Goal: Transaction & Acquisition: Purchase product/service

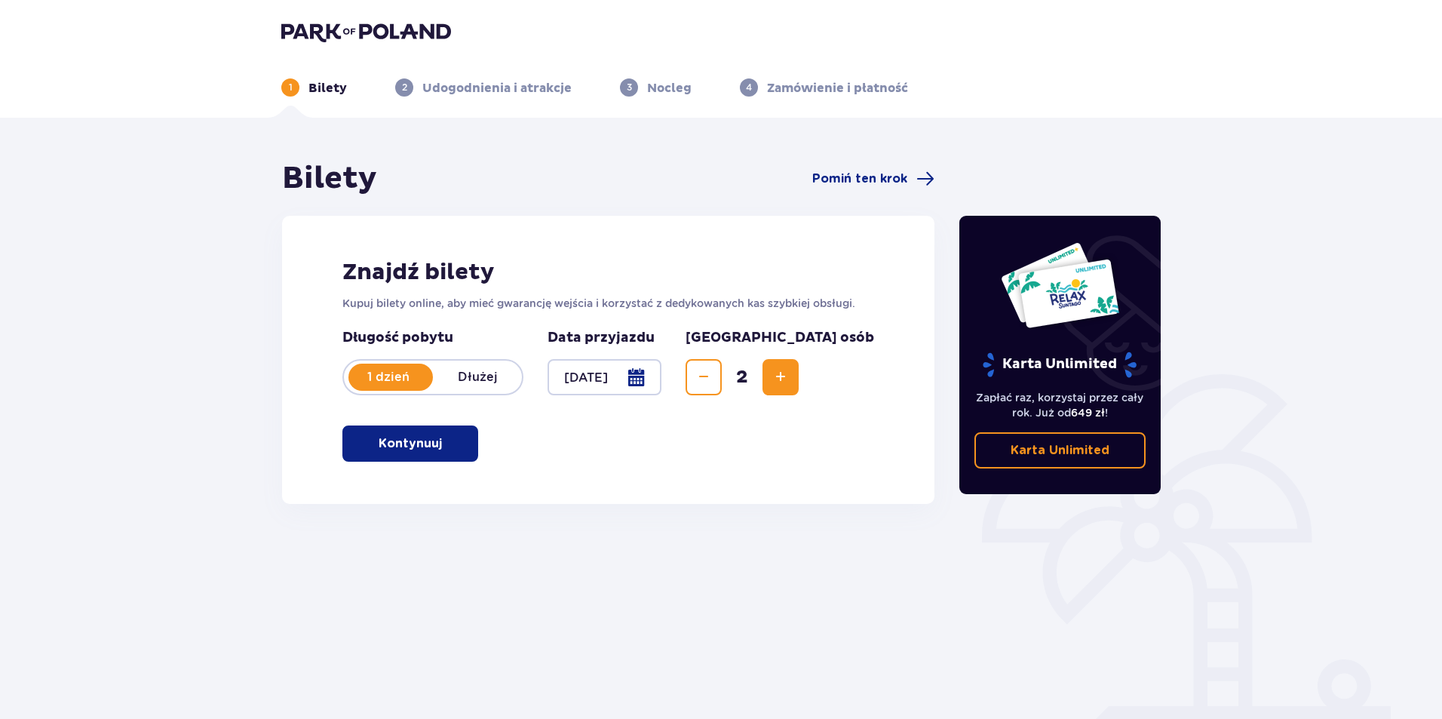
click at [907, 289] on div "Znajdź bilety Kupuj bilety online, aby mieć gwarancję wejścia i korzystać z ded…" at bounding box center [608, 360] width 652 height 288
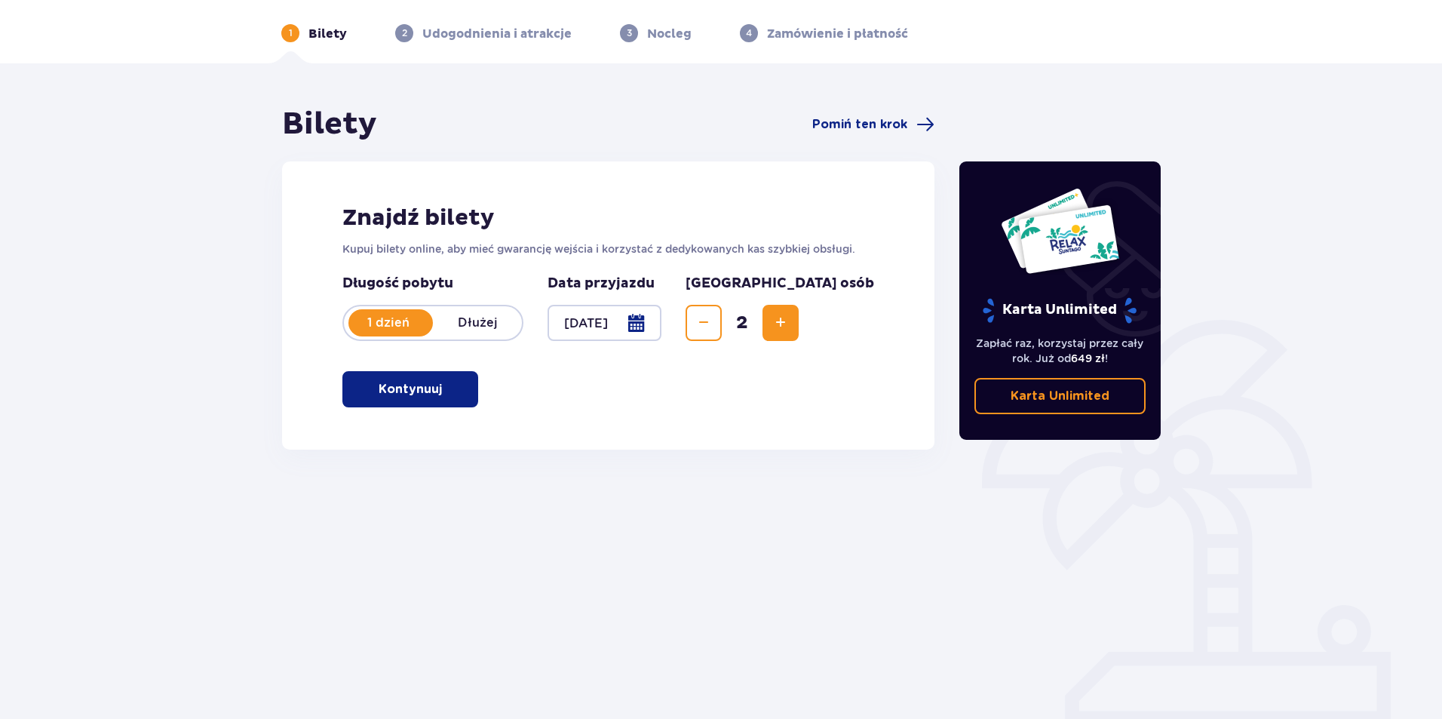
click at [463, 329] on p "Dłużej" at bounding box center [477, 323] width 89 height 17
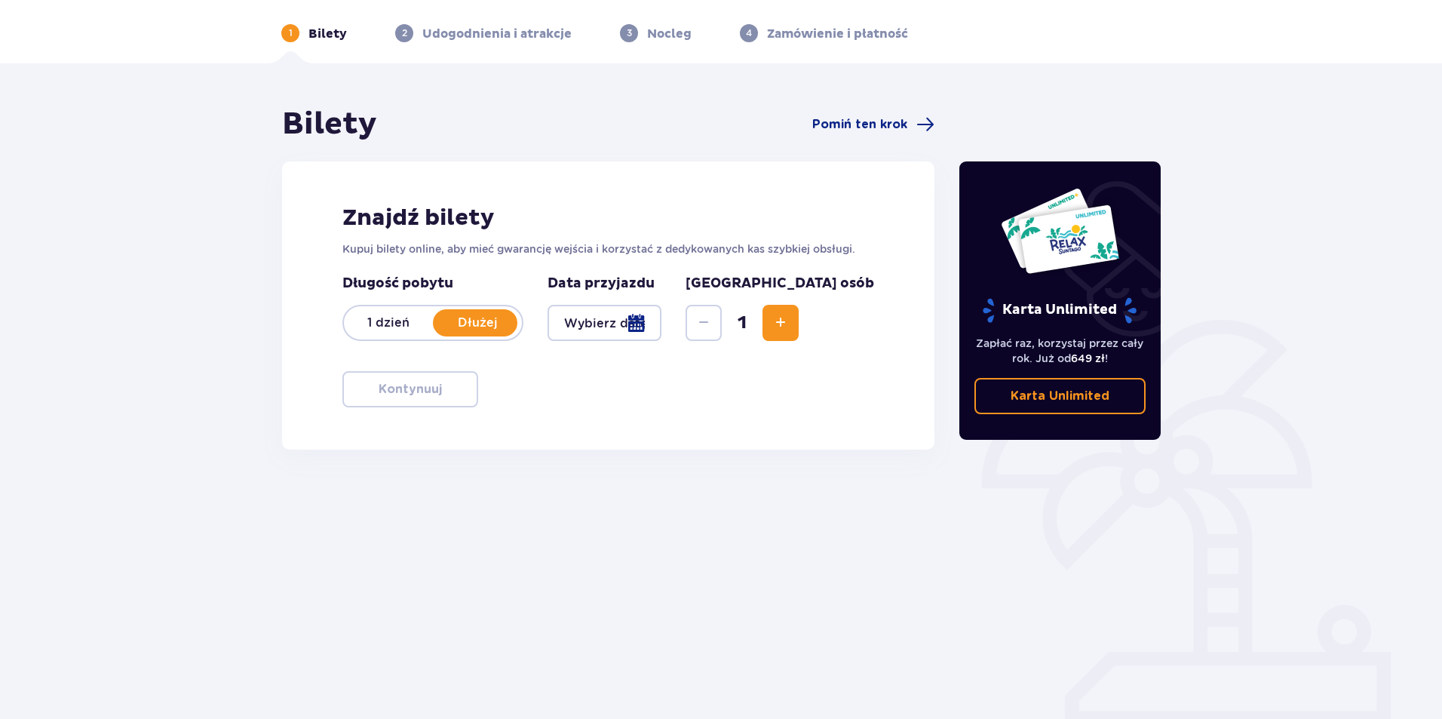
click at [411, 321] on p "1 dzień" at bounding box center [388, 323] width 89 height 17
click at [790, 330] on span "Increase" at bounding box center [781, 323] width 18 height 18
click at [638, 316] on div at bounding box center [605, 323] width 114 height 36
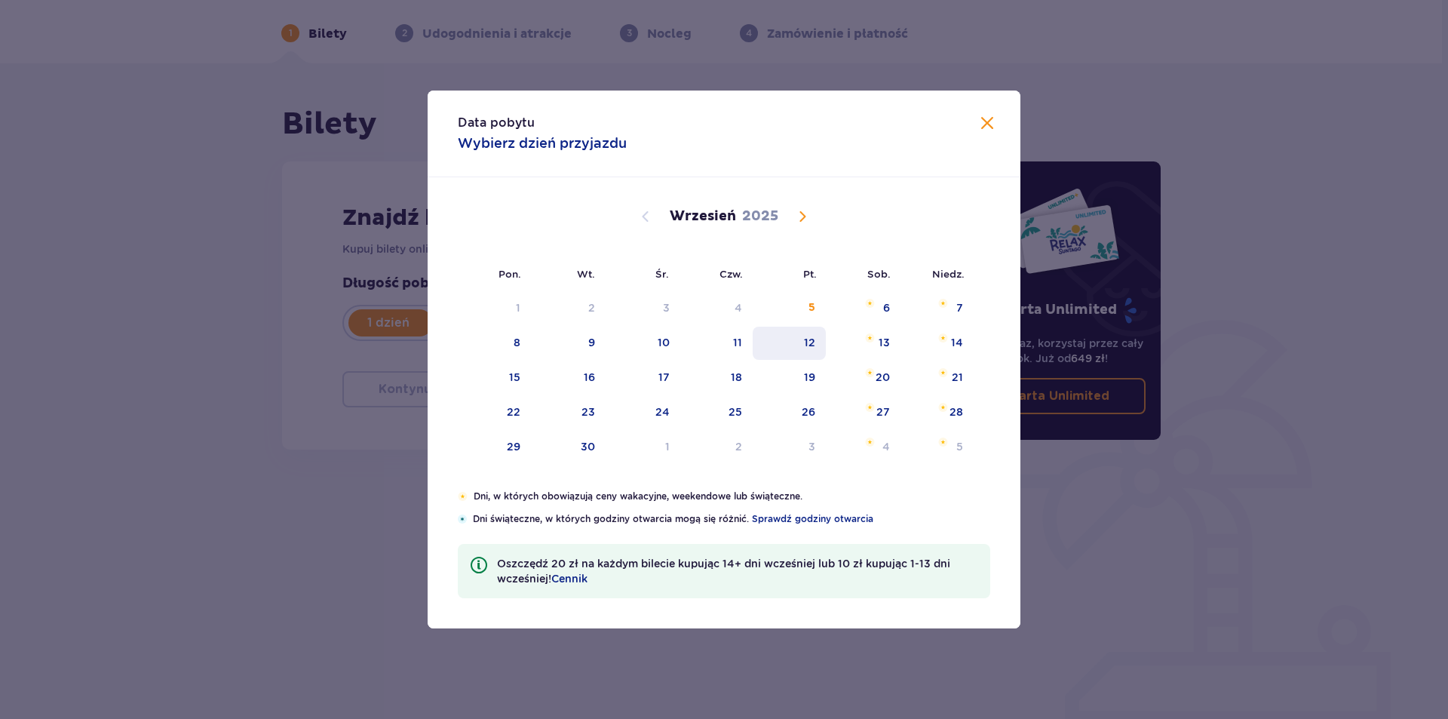
click at [819, 339] on div "12" at bounding box center [789, 343] width 73 height 33
type input "[DATE]"
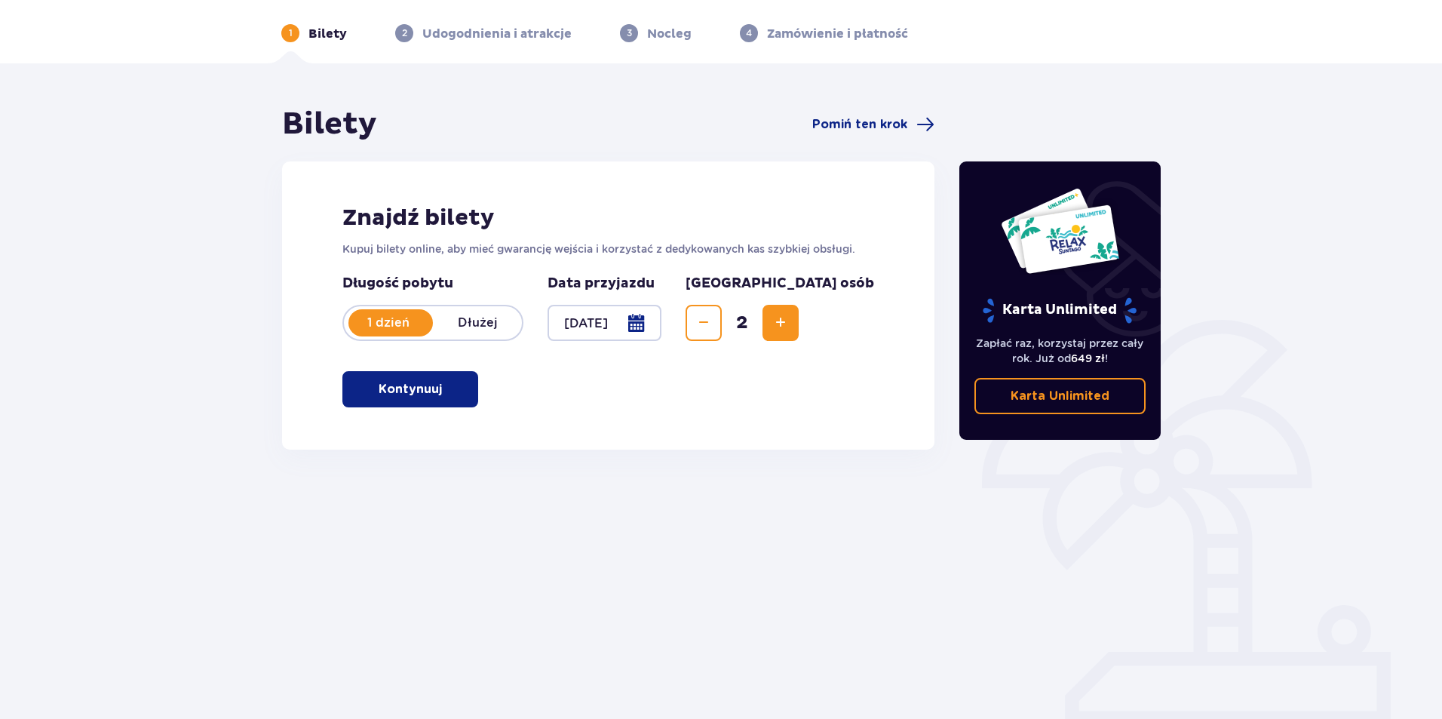
click at [410, 384] on p "Kontynuuj" at bounding box center [410, 389] width 63 height 17
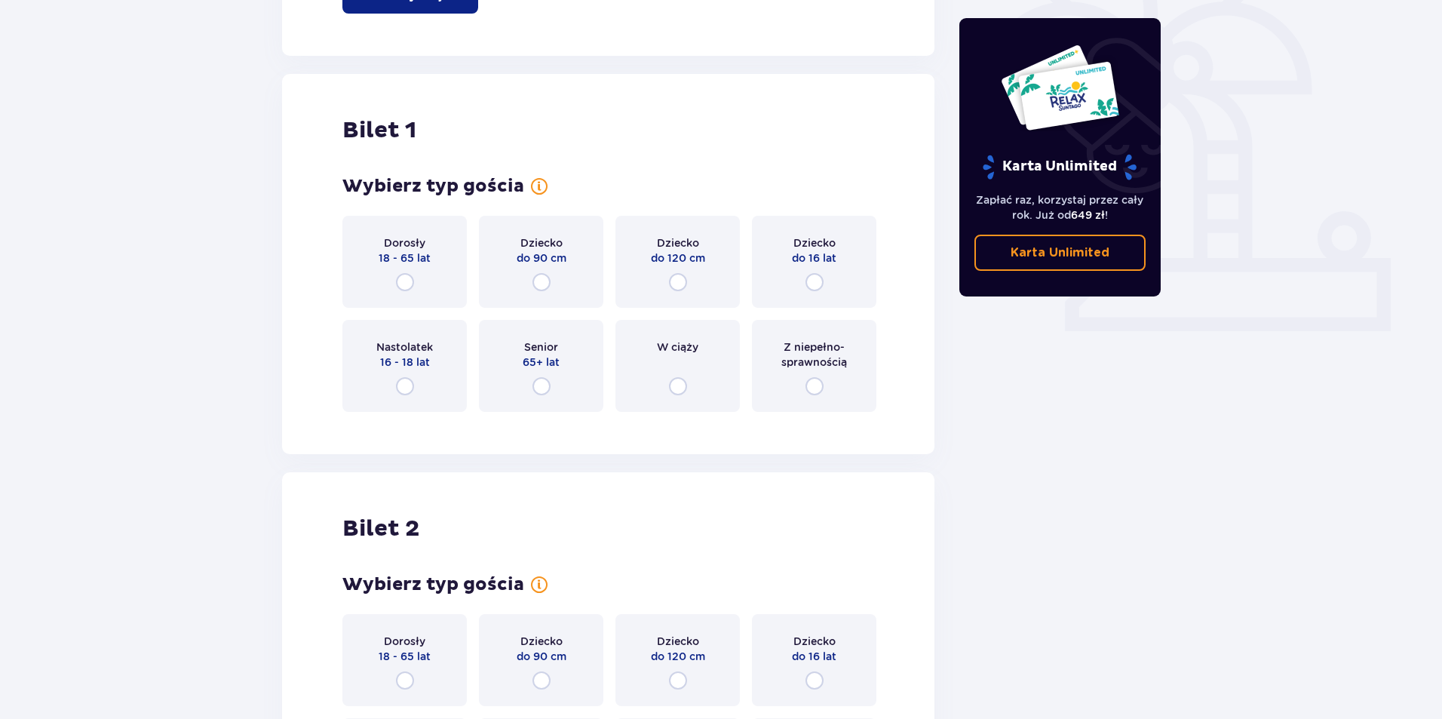
scroll to position [504, 0]
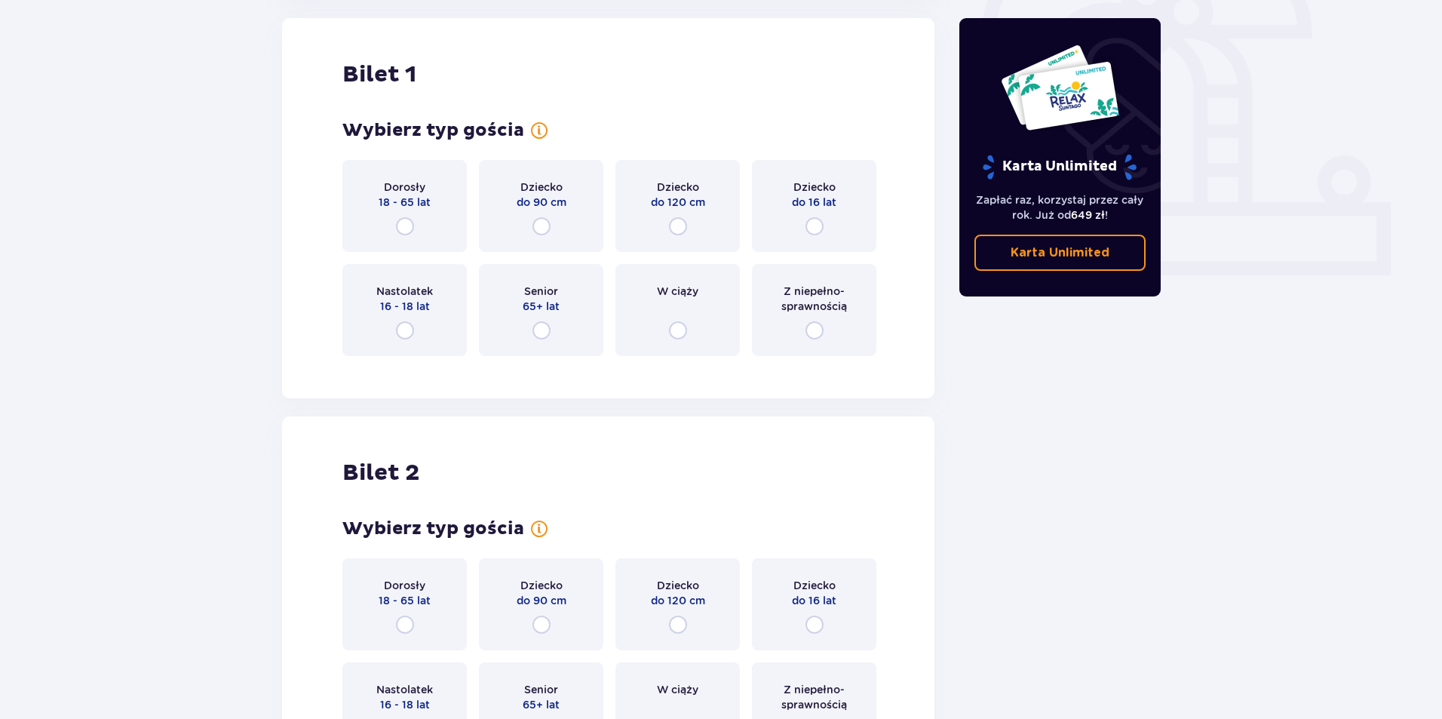
click at [420, 226] on div "Dorosły 18 - 65 lat" at bounding box center [404, 206] width 124 height 92
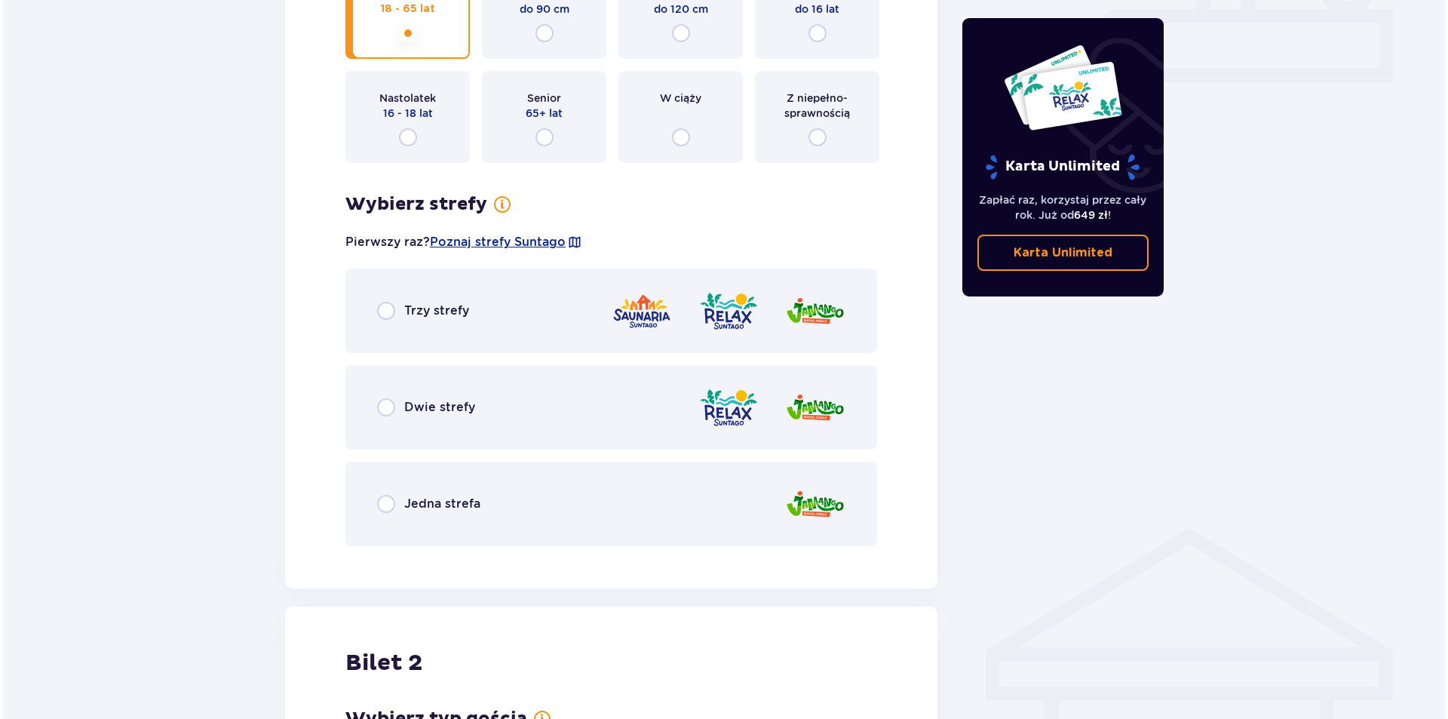
scroll to position [721, 0]
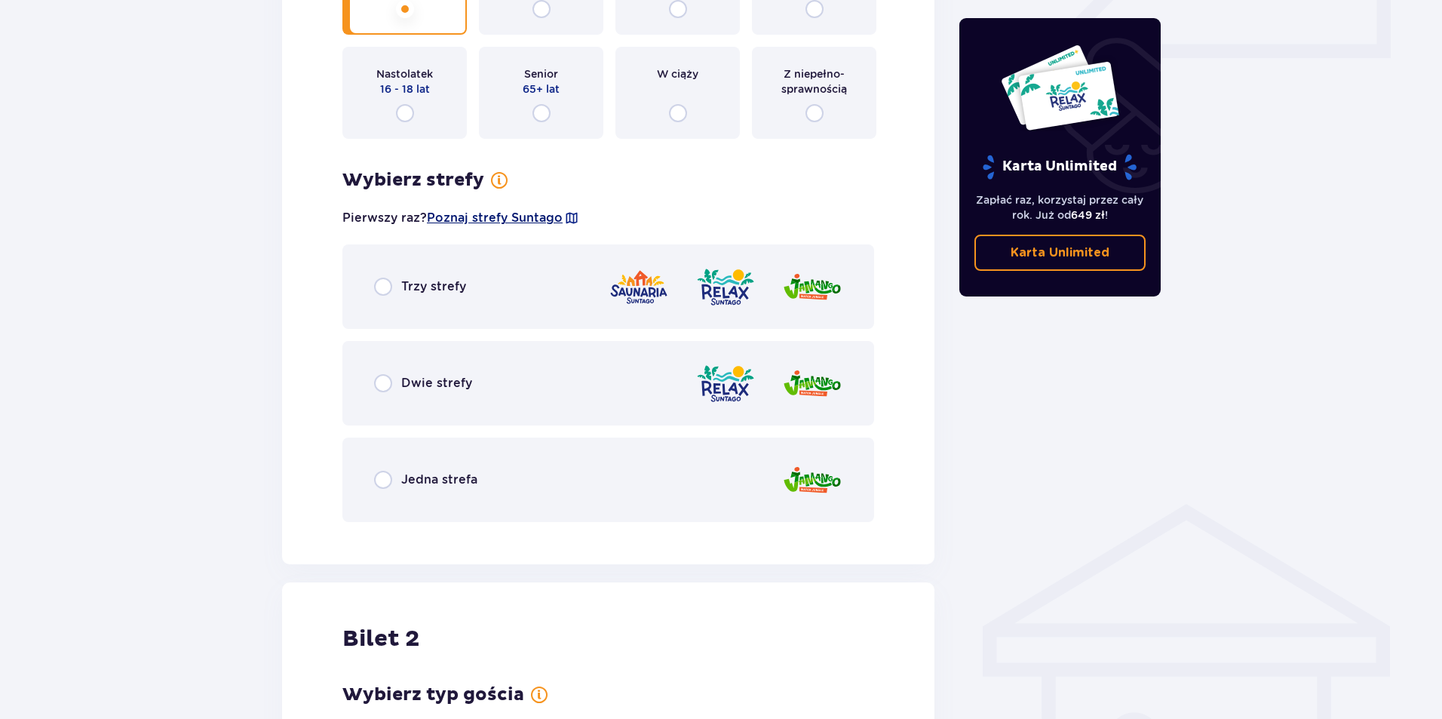
drag, startPoint x: 549, startPoint y: 219, endPoint x: 523, endPoint y: 216, distance: 26.5
click at [523, 216] on span "Poznaj strefy Suntago" at bounding box center [495, 218] width 136 height 17
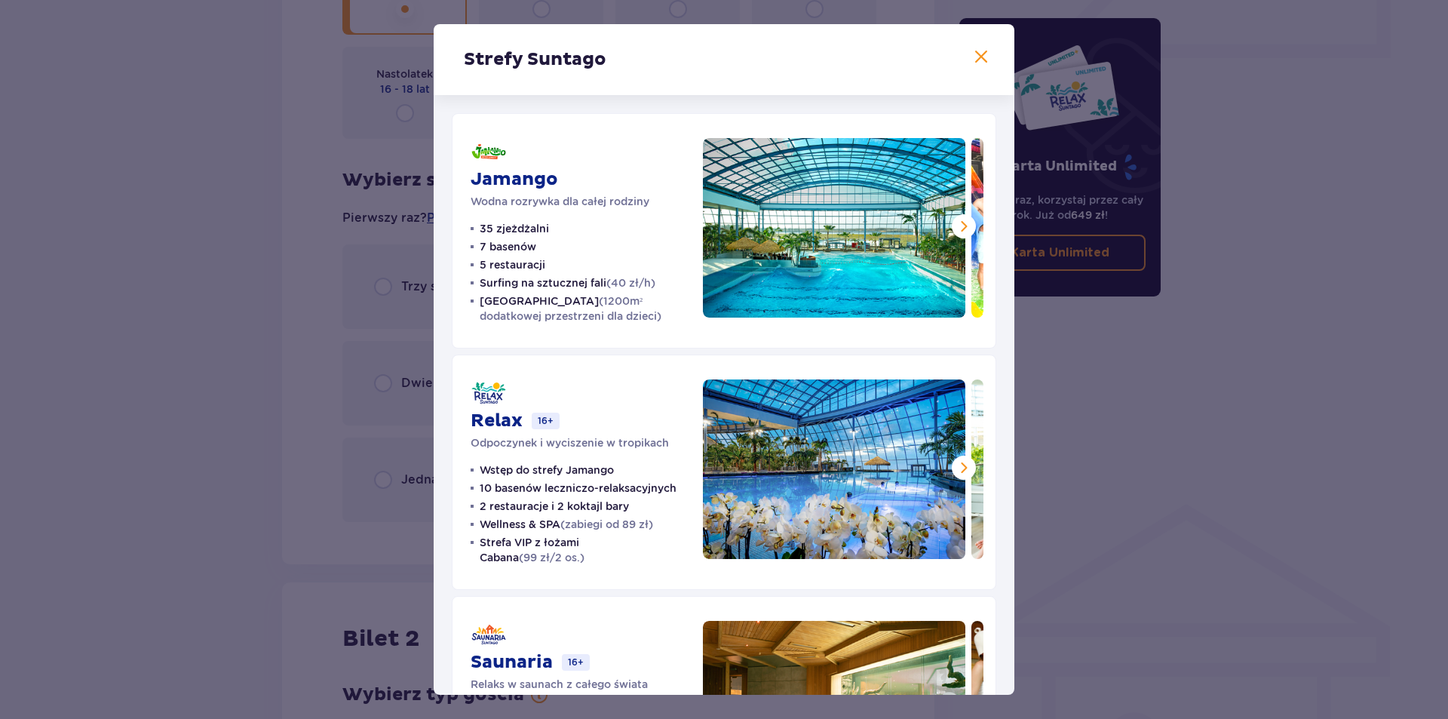
scroll to position [149, 0]
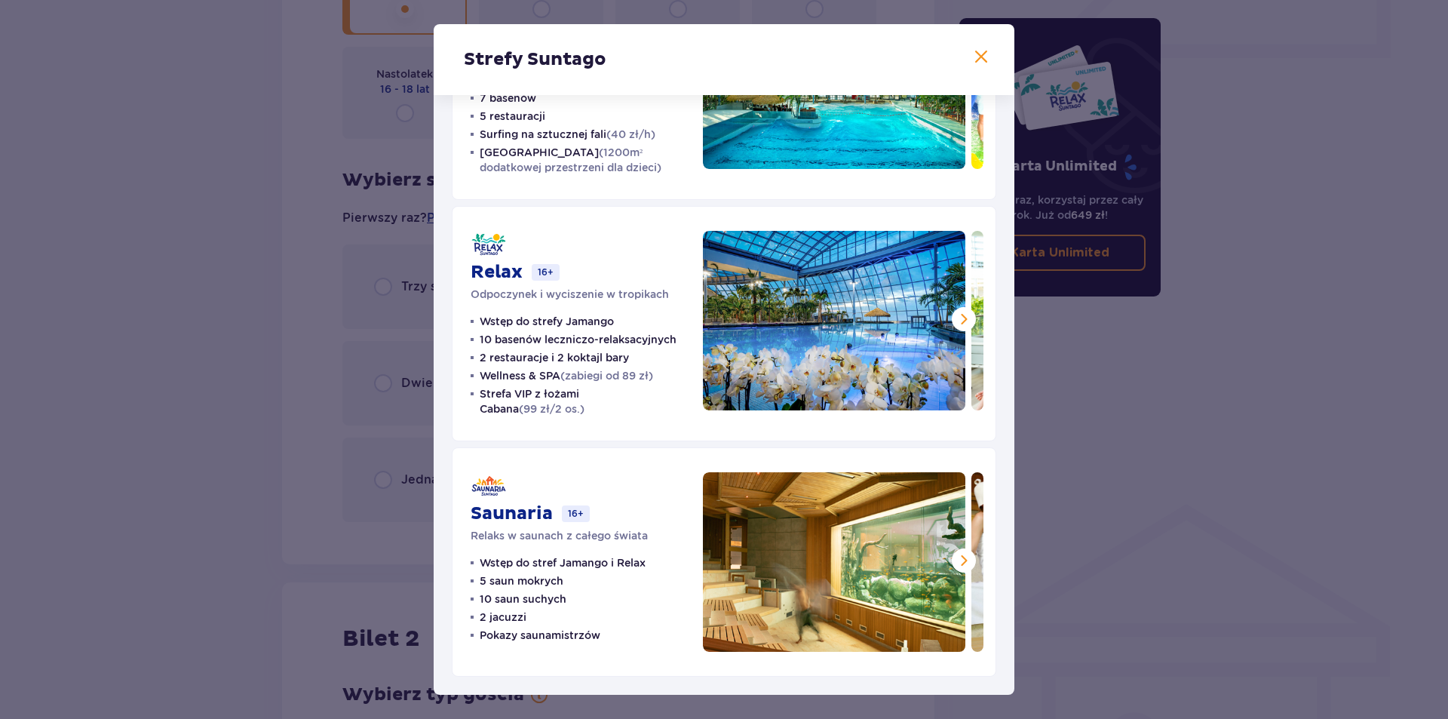
click at [958, 559] on span at bounding box center [964, 560] width 18 height 18
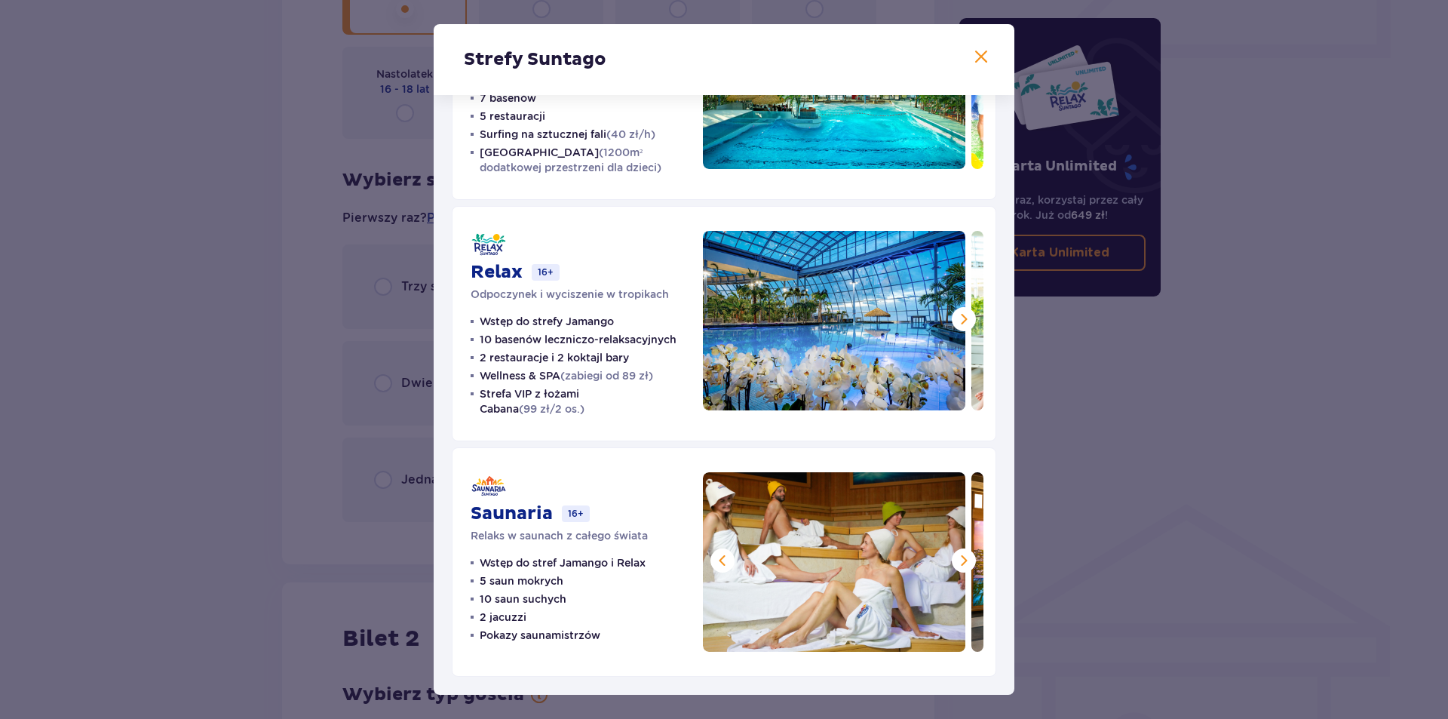
click at [958, 559] on span at bounding box center [964, 560] width 18 height 18
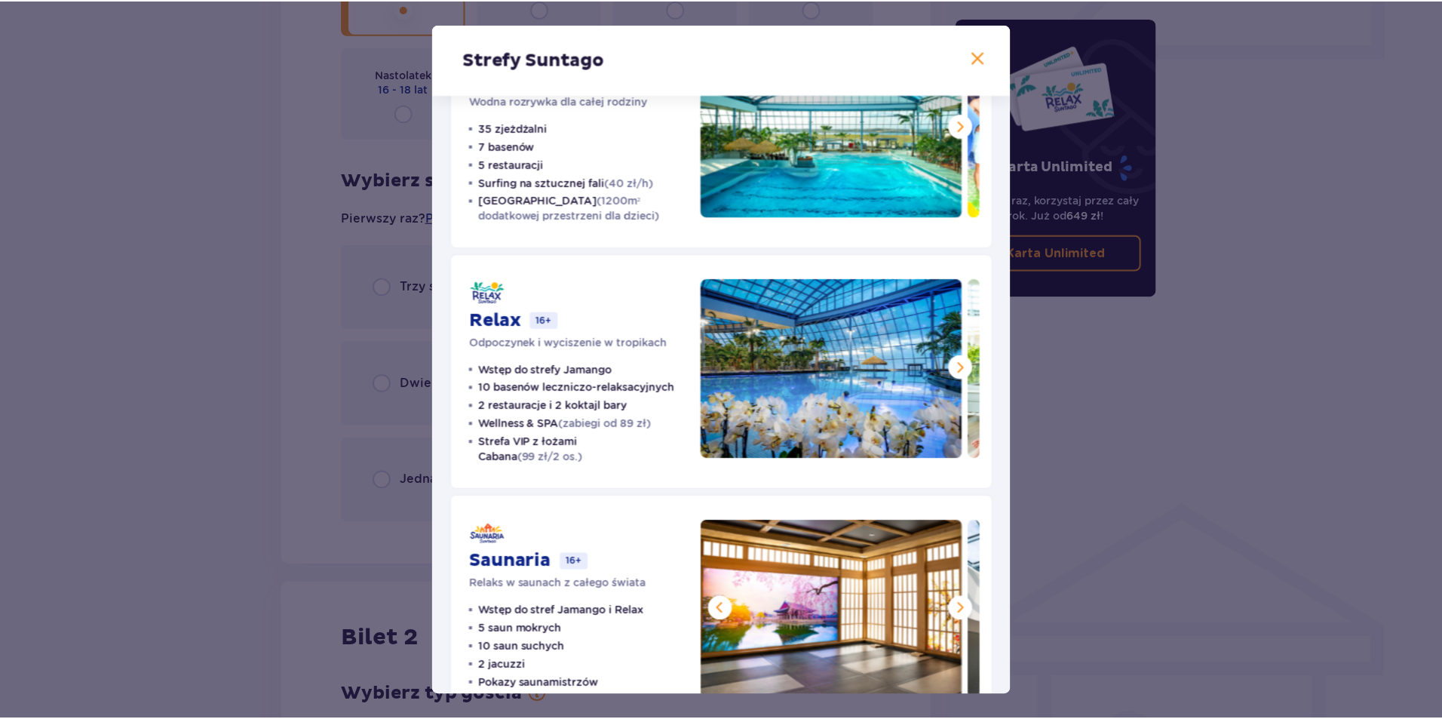
scroll to position [0, 0]
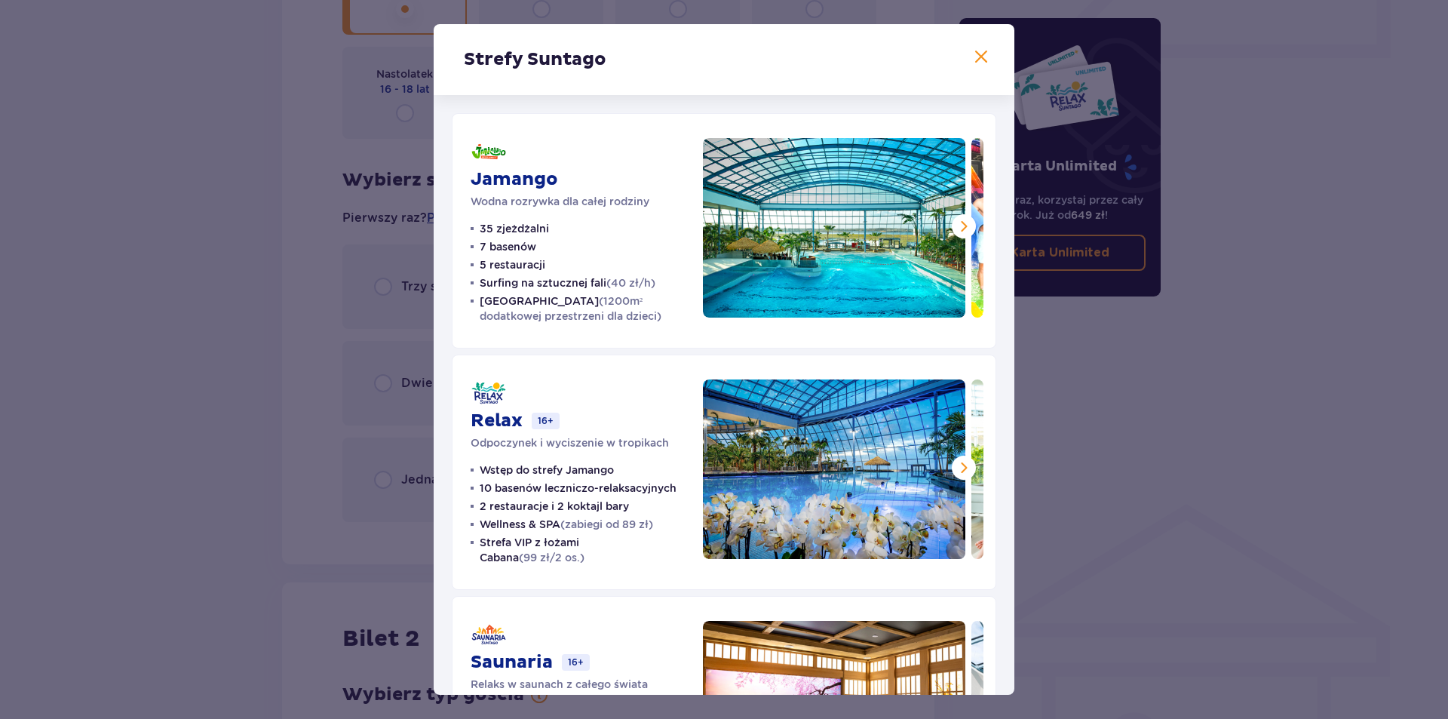
click at [1094, 426] on div "Strefy Suntago Jamango Wodna rozrywka dla całej rodziny 35 zjeżdżalni 7 basenów…" at bounding box center [724, 359] width 1448 height 719
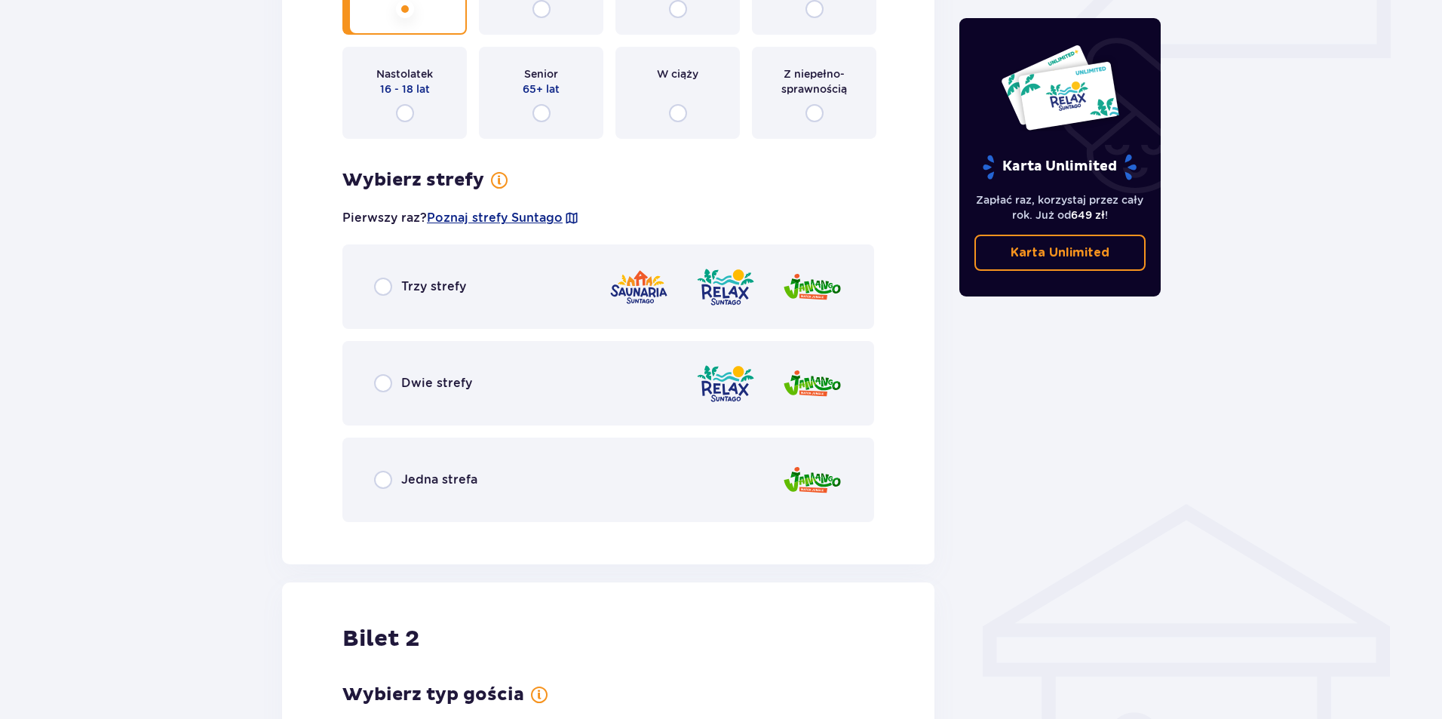
click at [459, 384] on p "Dwie strefy" at bounding box center [436, 383] width 71 height 17
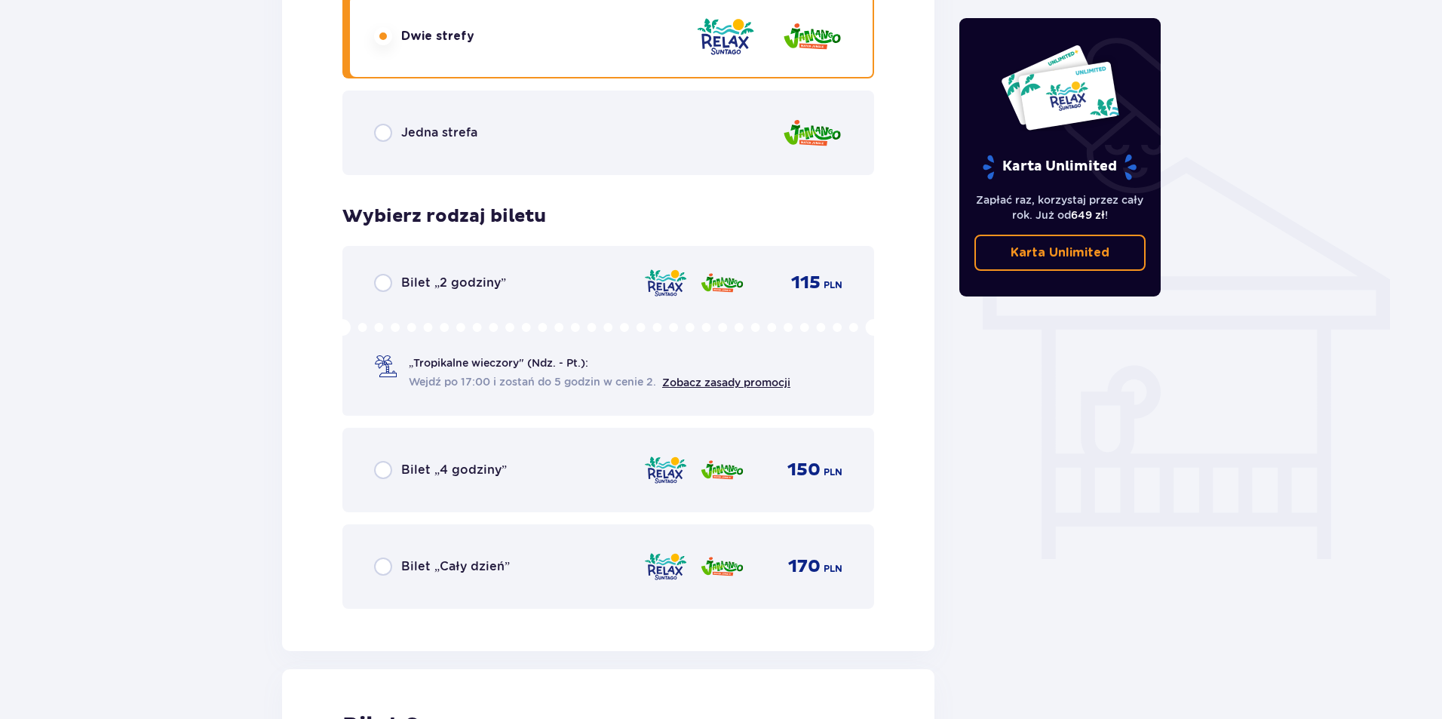
scroll to position [1104, 0]
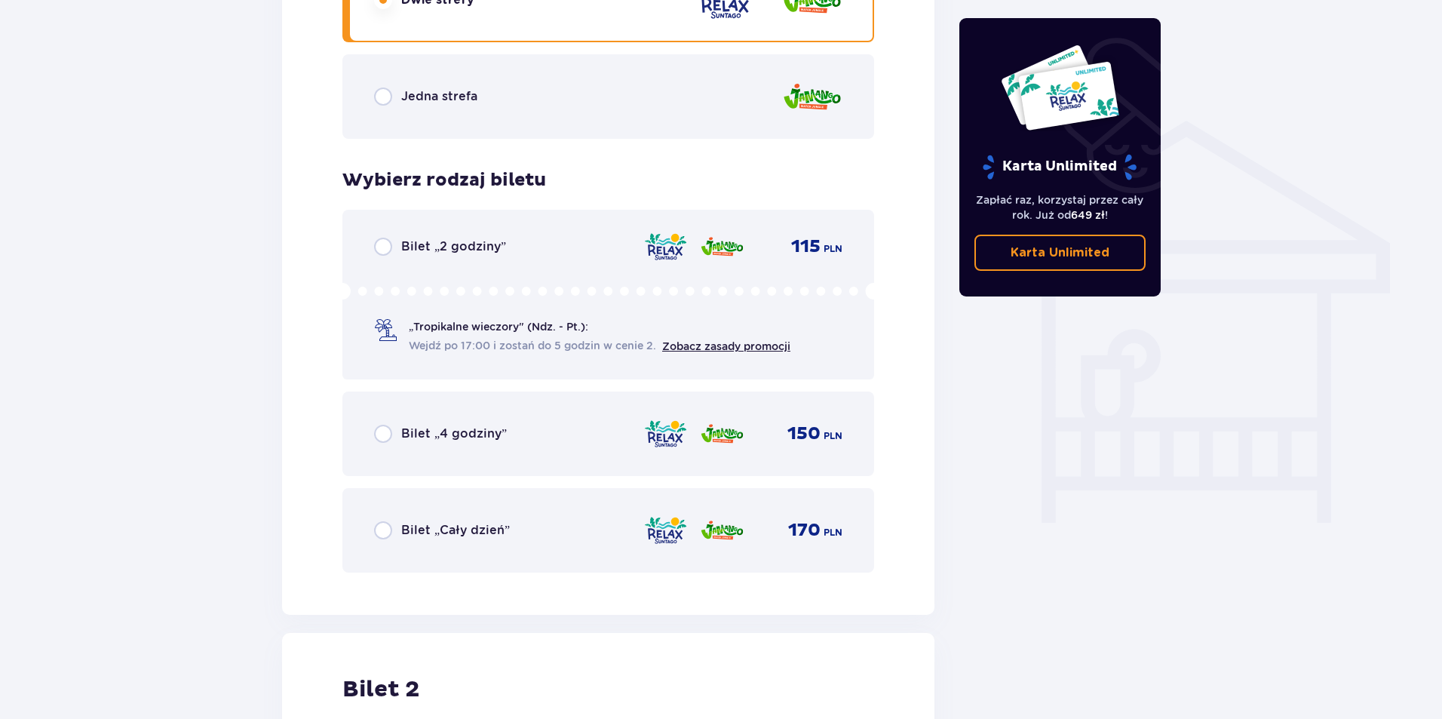
click at [520, 534] on div "Bilet „Cały dzień” 170 PLN" at bounding box center [608, 530] width 468 height 32
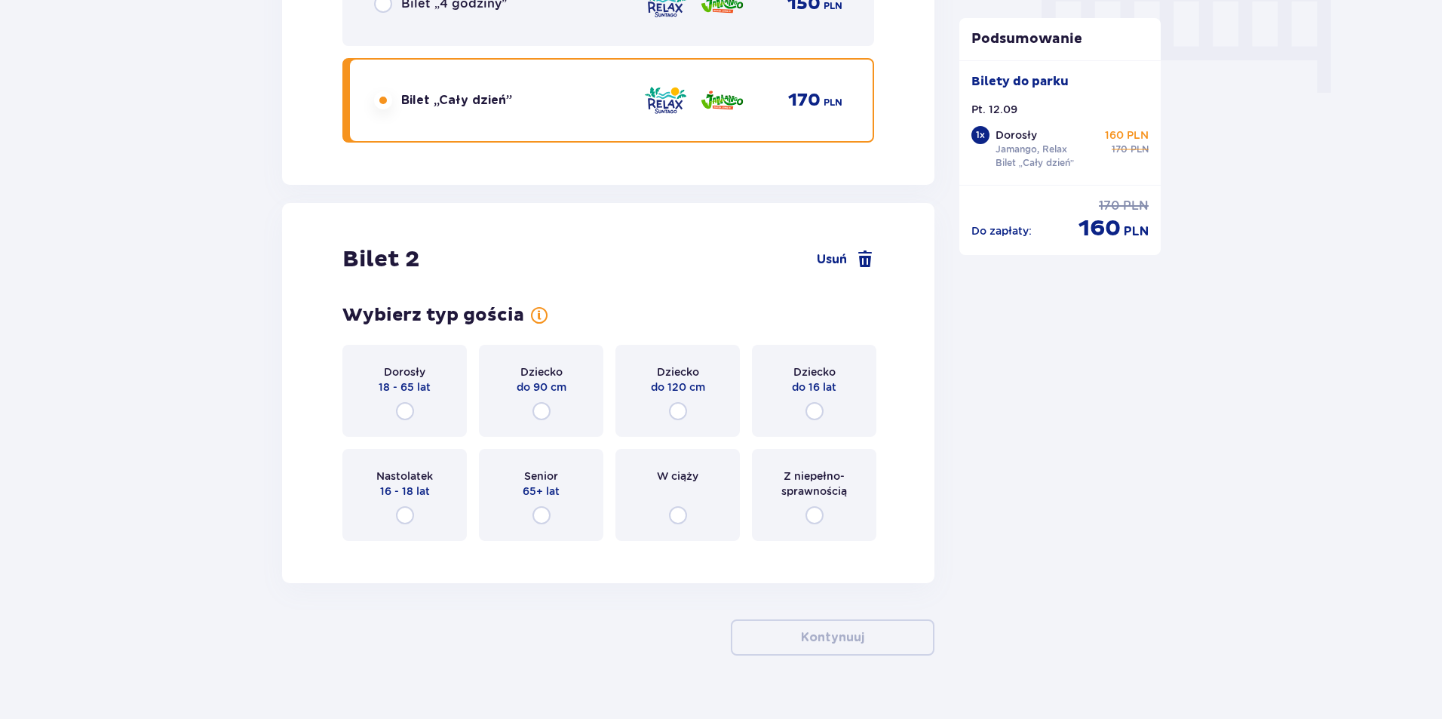
scroll to position [1561, 0]
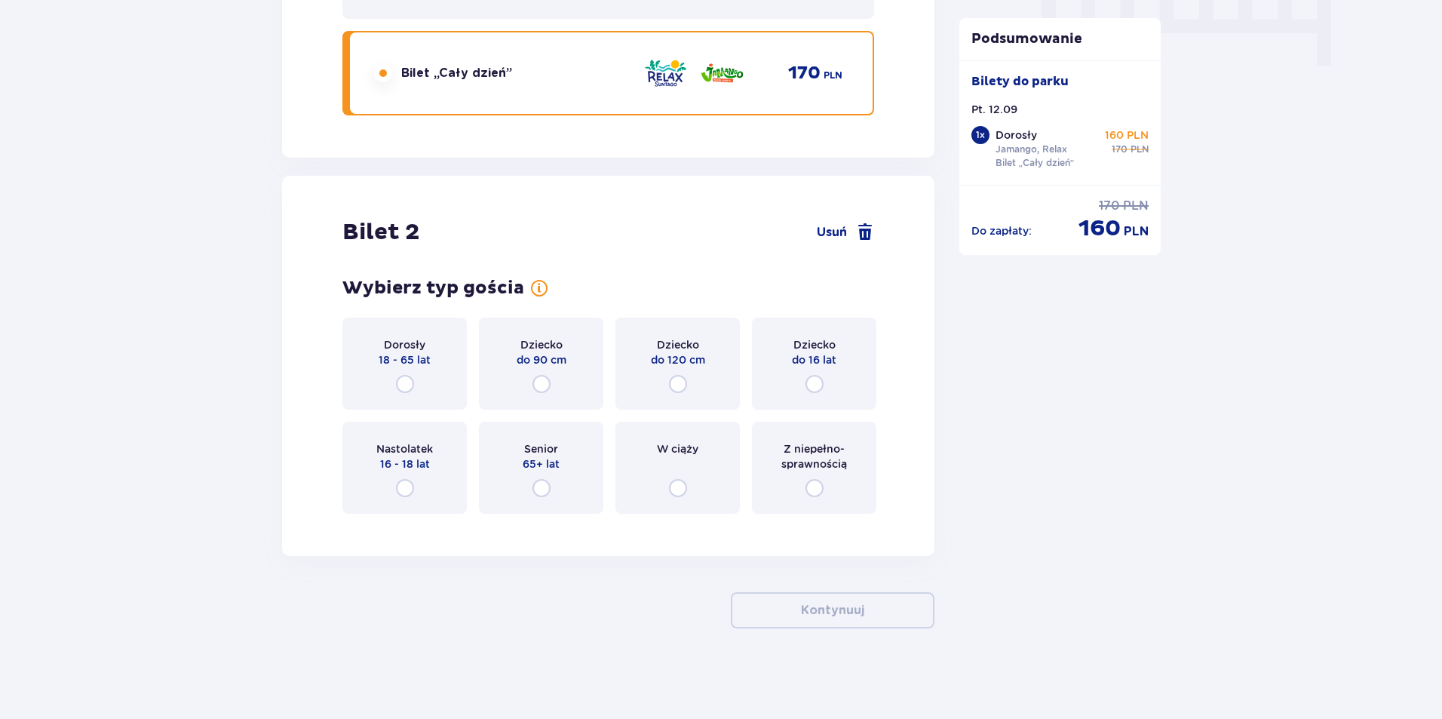
click at [422, 385] on div "Dorosły 18 - 65 lat" at bounding box center [404, 364] width 124 height 92
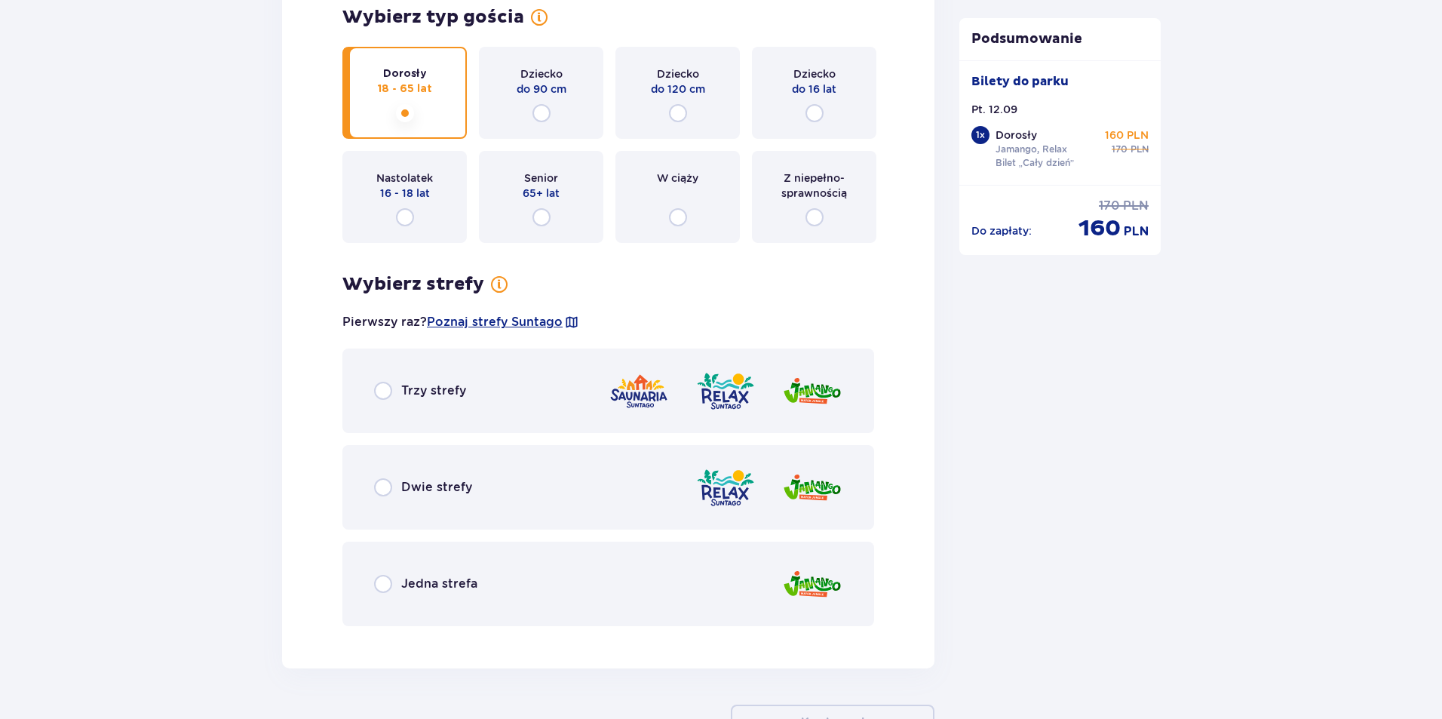
scroll to position [1869, 0]
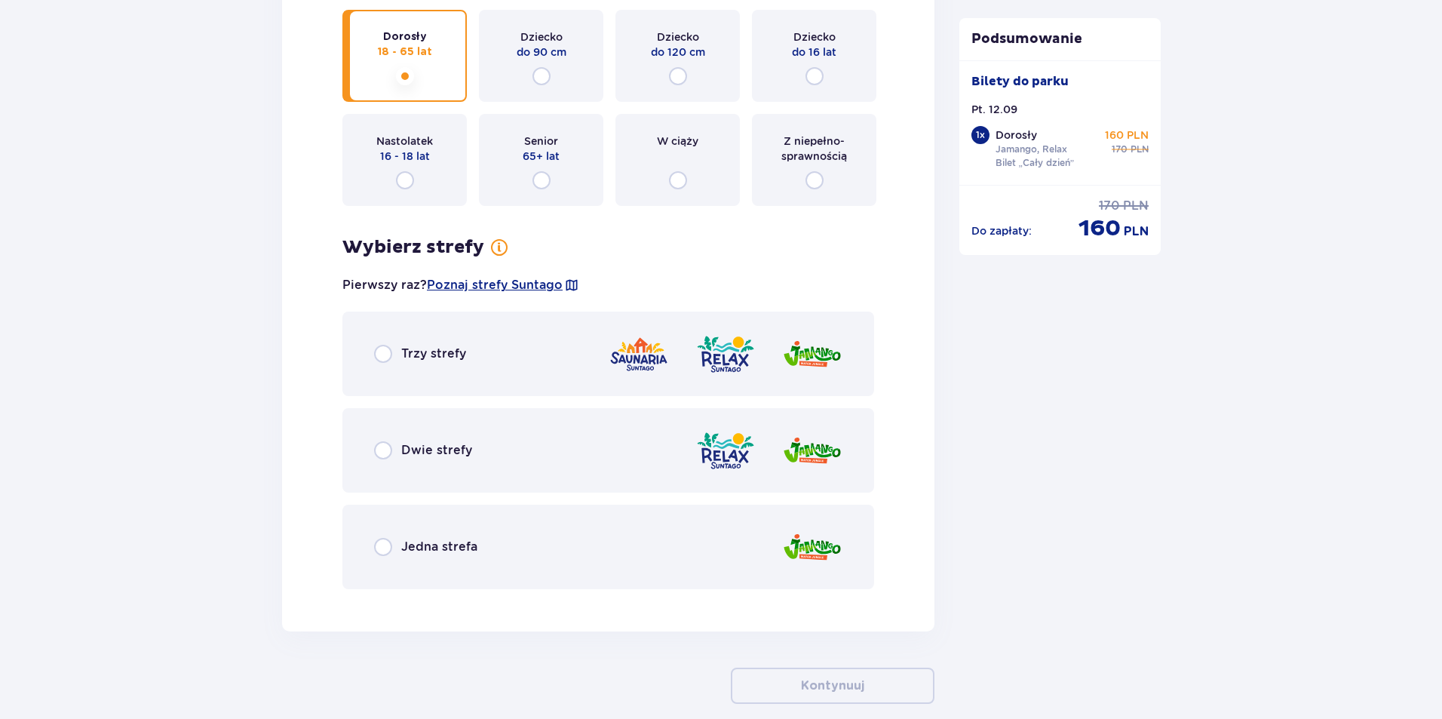
click at [483, 448] on div "Dwie strefy" at bounding box center [608, 450] width 532 height 84
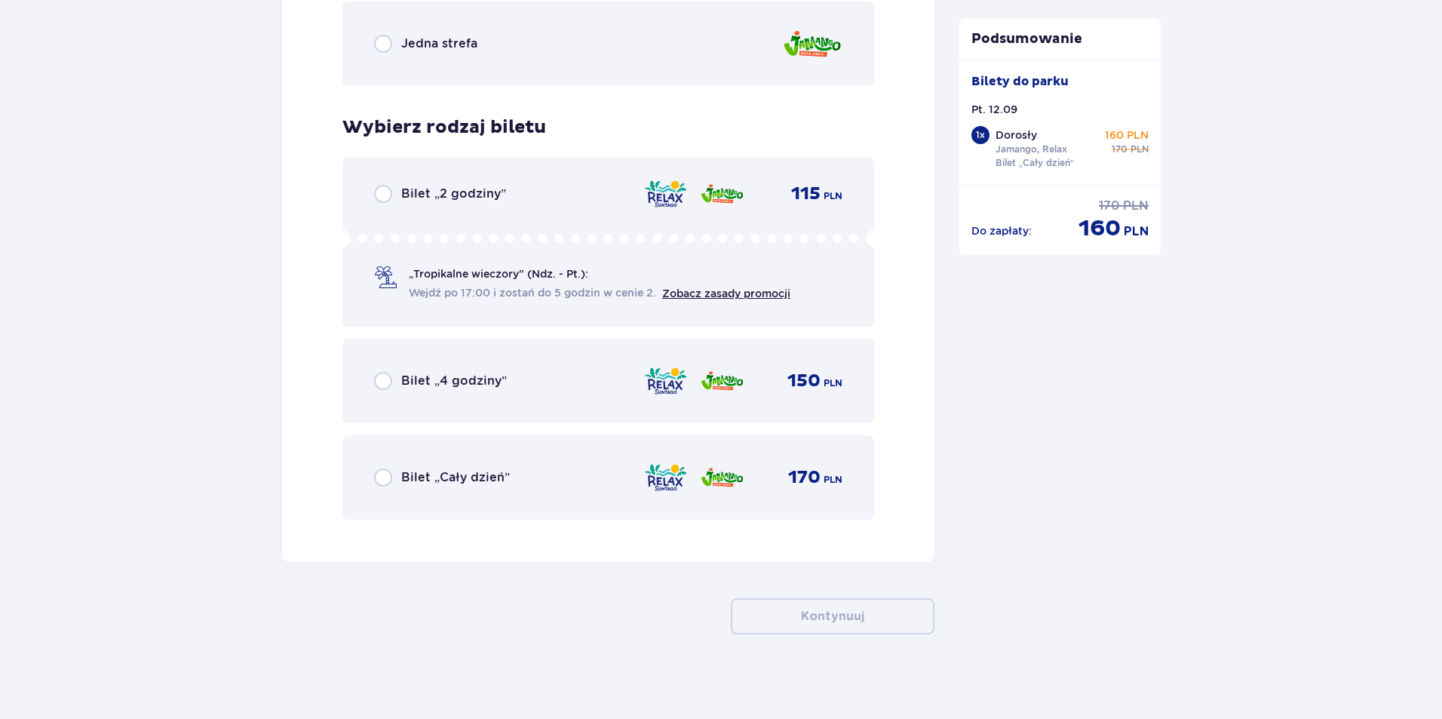
scroll to position [2378, 0]
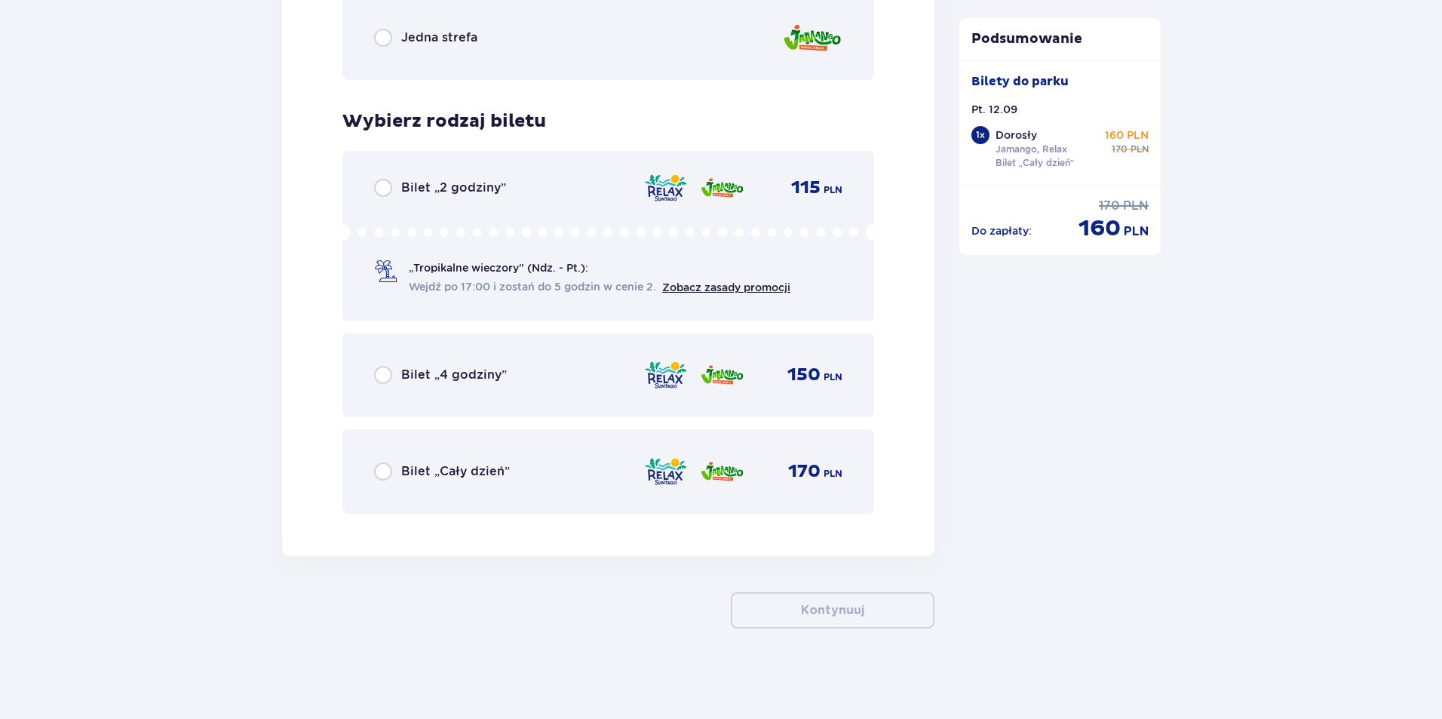
click at [499, 477] on p "Bilet „Cały dzień”" at bounding box center [455, 471] width 109 height 17
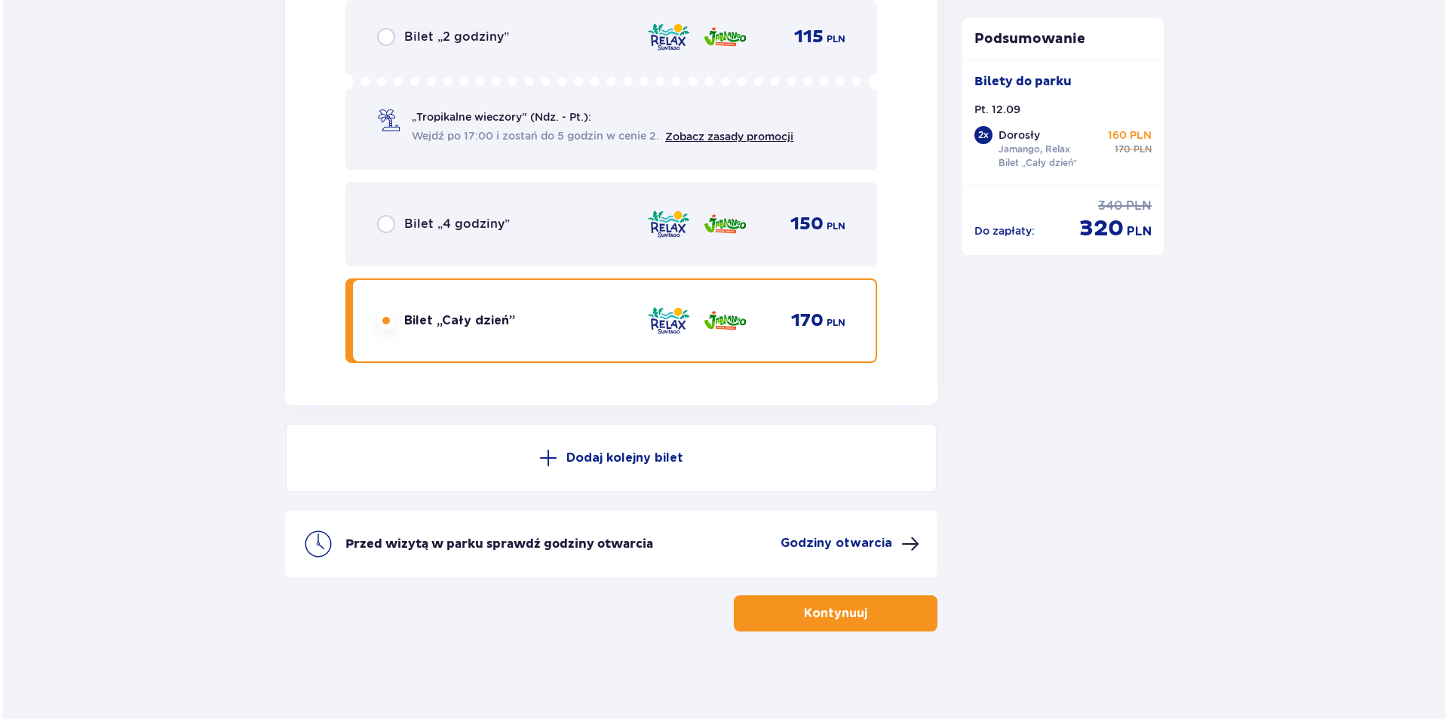
scroll to position [2532, 0]
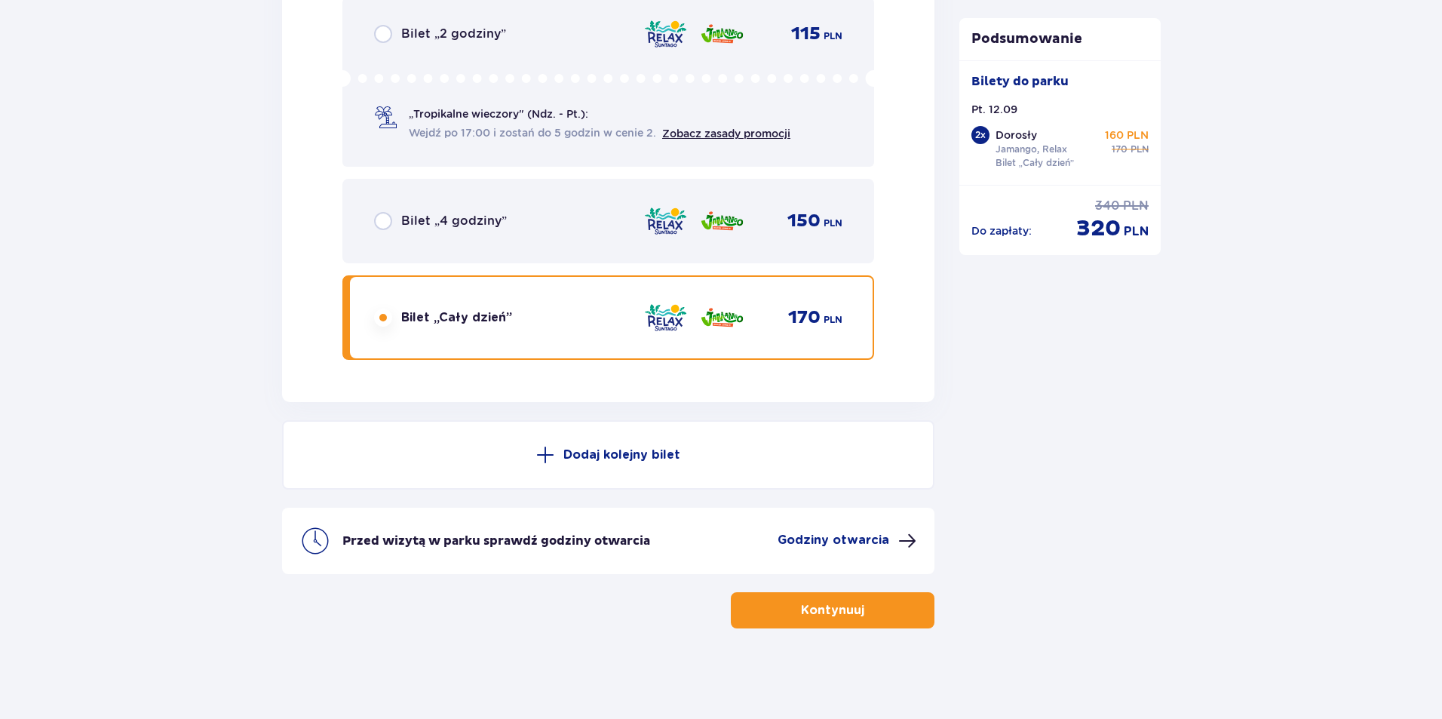
click at [908, 536] on span at bounding box center [907, 541] width 18 height 18
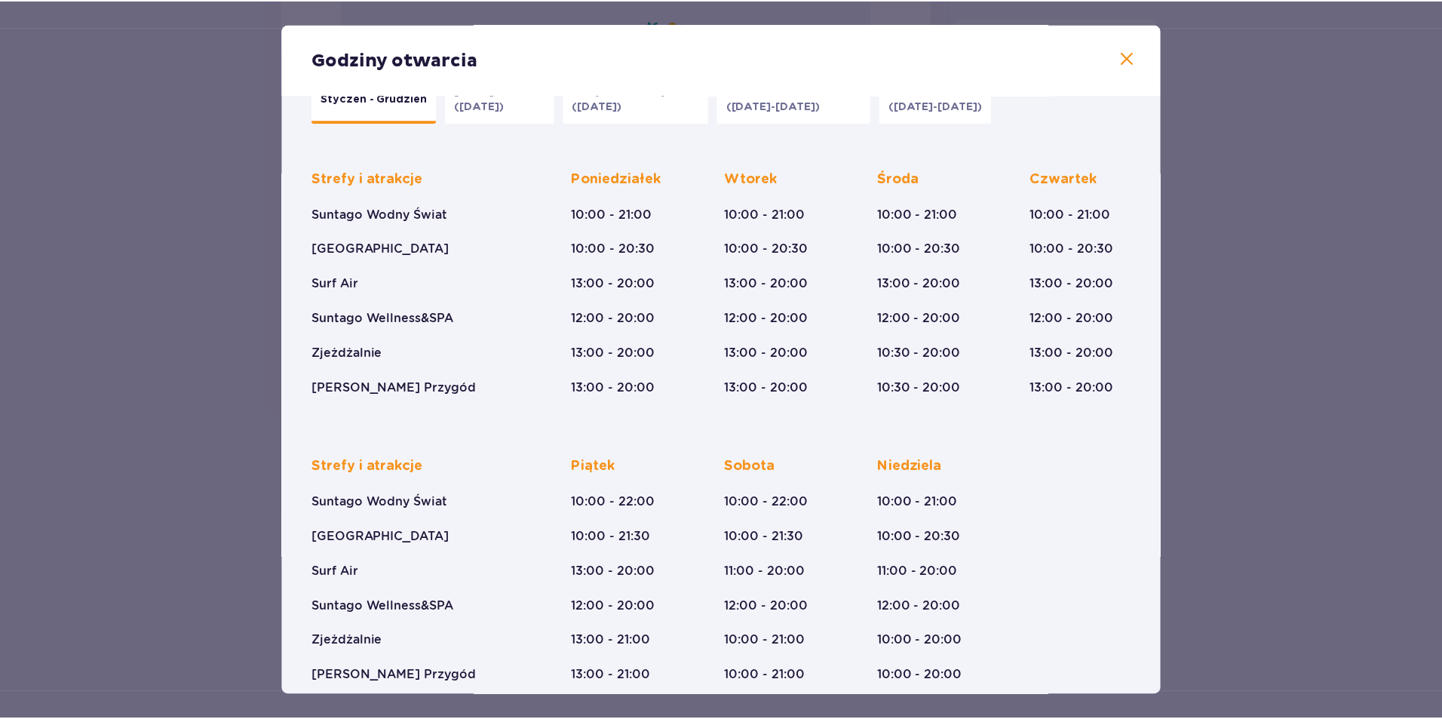
scroll to position [64, 0]
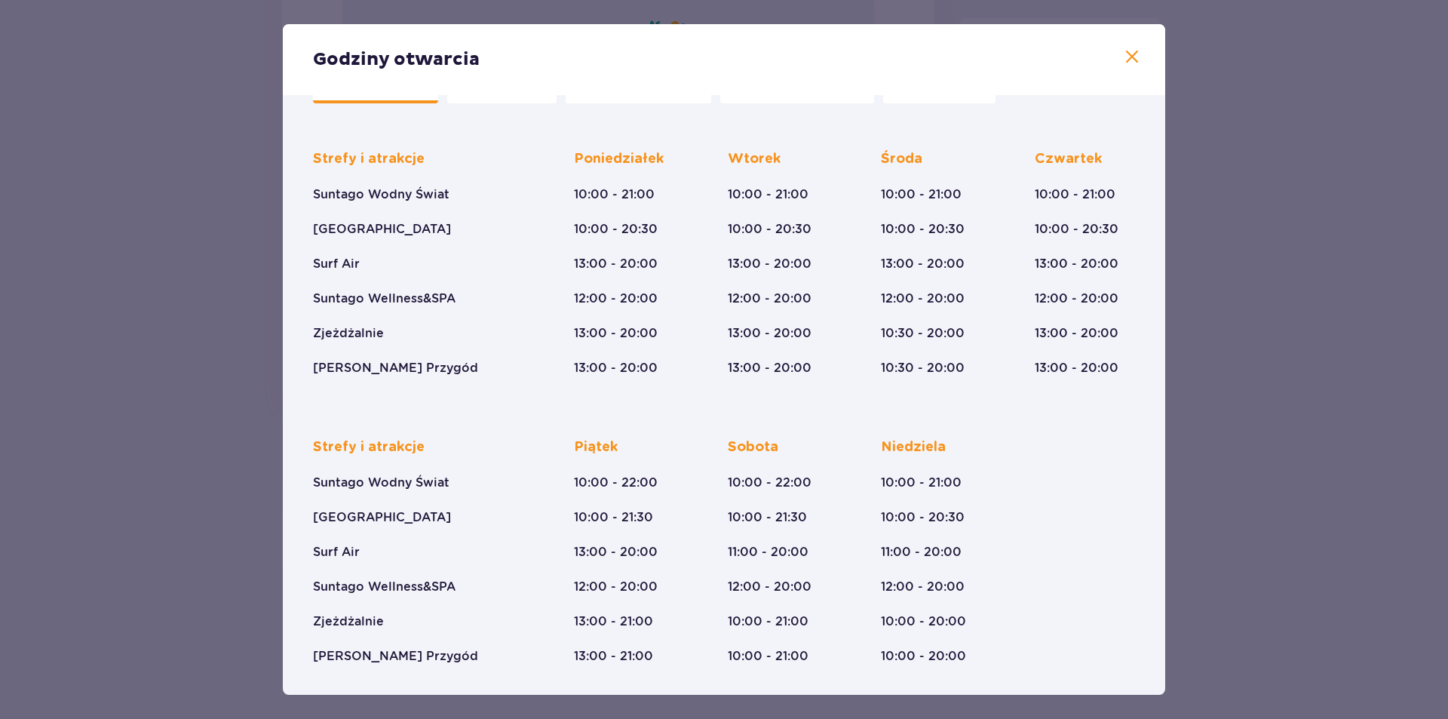
drag, startPoint x: 643, startPoint y: 484, endPoint x: 623, endPoint y: 487, distance: 19.8
click at [623, 487] on p "10:00 - 22:00" at bounding box center [616, 482] width 84 height 17
click at [1205, 582] on div "Godziny otwarcia Styczeń - Grudzień [DATE] ([DATE]) Wszystkich Świętych ([DATE]…" at bounding box center [724, 359] width 1448 height 719
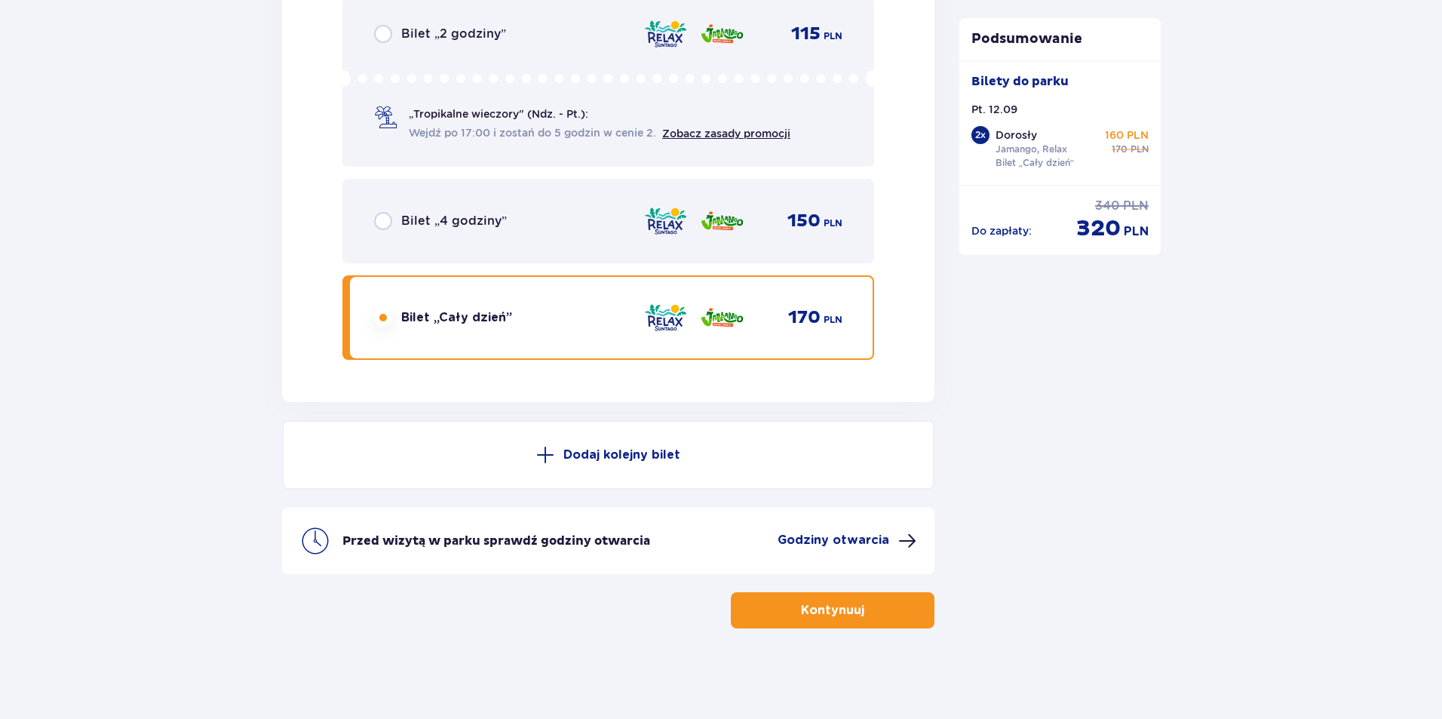
click at [836, 609] on p "Kontynuuj" at bounding box center [832, 610] width 63 height 17
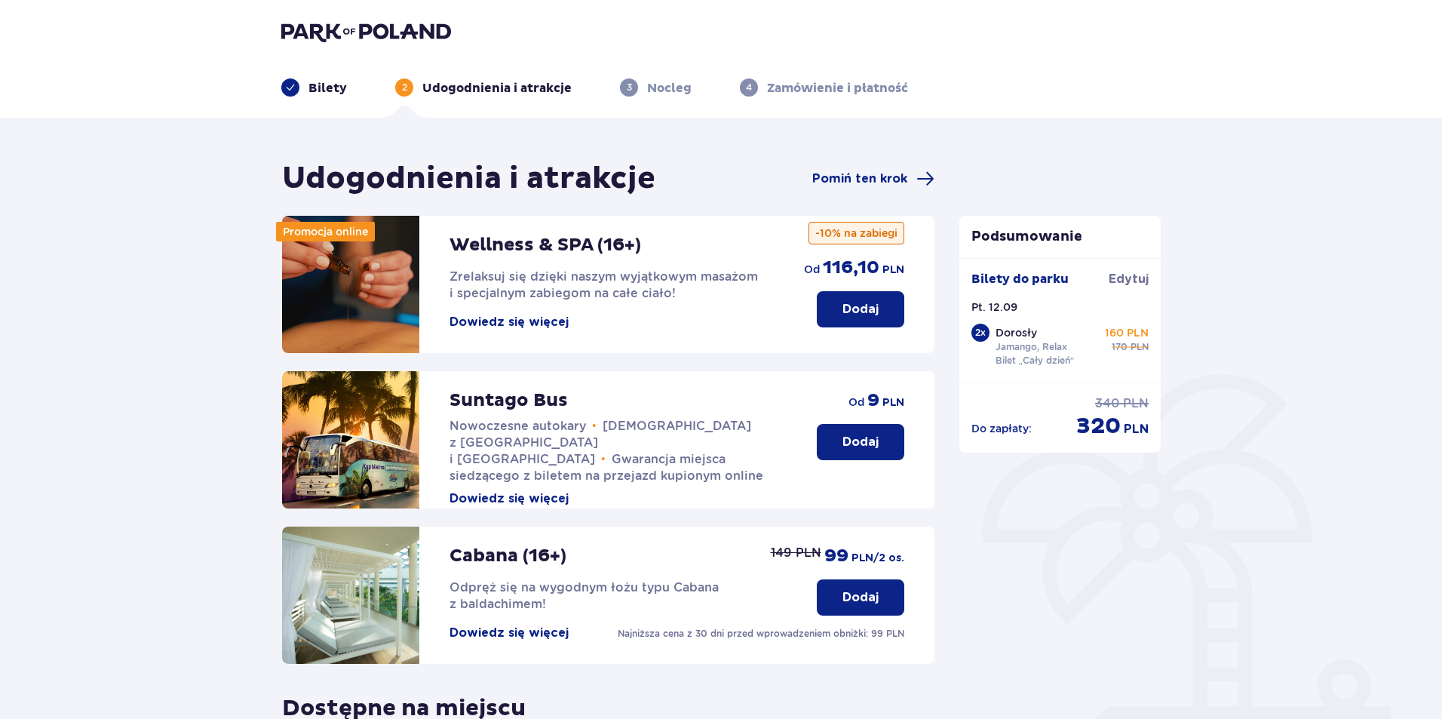
click at [182, 268] on div "Udogodnienia i atrakcje Pomiń ten krok Promocja online Wellness & SPA (16+) Zre…" at bounding box center [721, 570] width 1442 height 905
click at [180, 256] on div "Udogodnienia i atrakcje Pomiń ten krok Promocja online Wellness & SPA (16+) Zre…" at bounding box center [721, 570] width 1442 height 905
drag, startPoint x: 167, startPoint y: 219, endPoint x: 170, endPoint y: 279, distance: 59.6
click at [167, 243] on div "Udogodnienia i atrakcje Pomiń ten krok Promocja online Wellness & SPA (16+) Zre…" at bounding box center [721, 570] width 1442 height 905
click at [170, 279] on div "Udogodnienia i atrakcje Pomiń ten krok Promocja online Wellness & SPA (16+) Zre…" at bounding box center [721, 570] width 1442 height 905
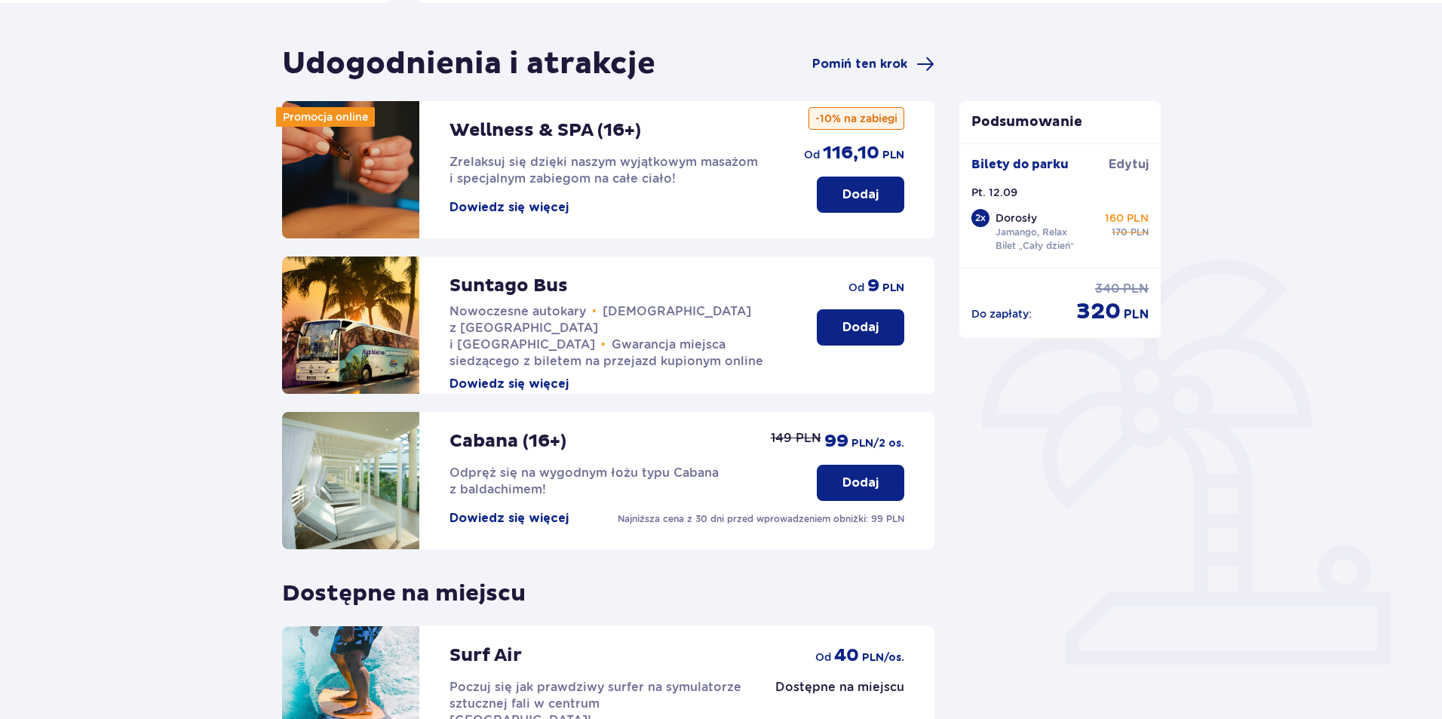
scroll to position [151, 0]
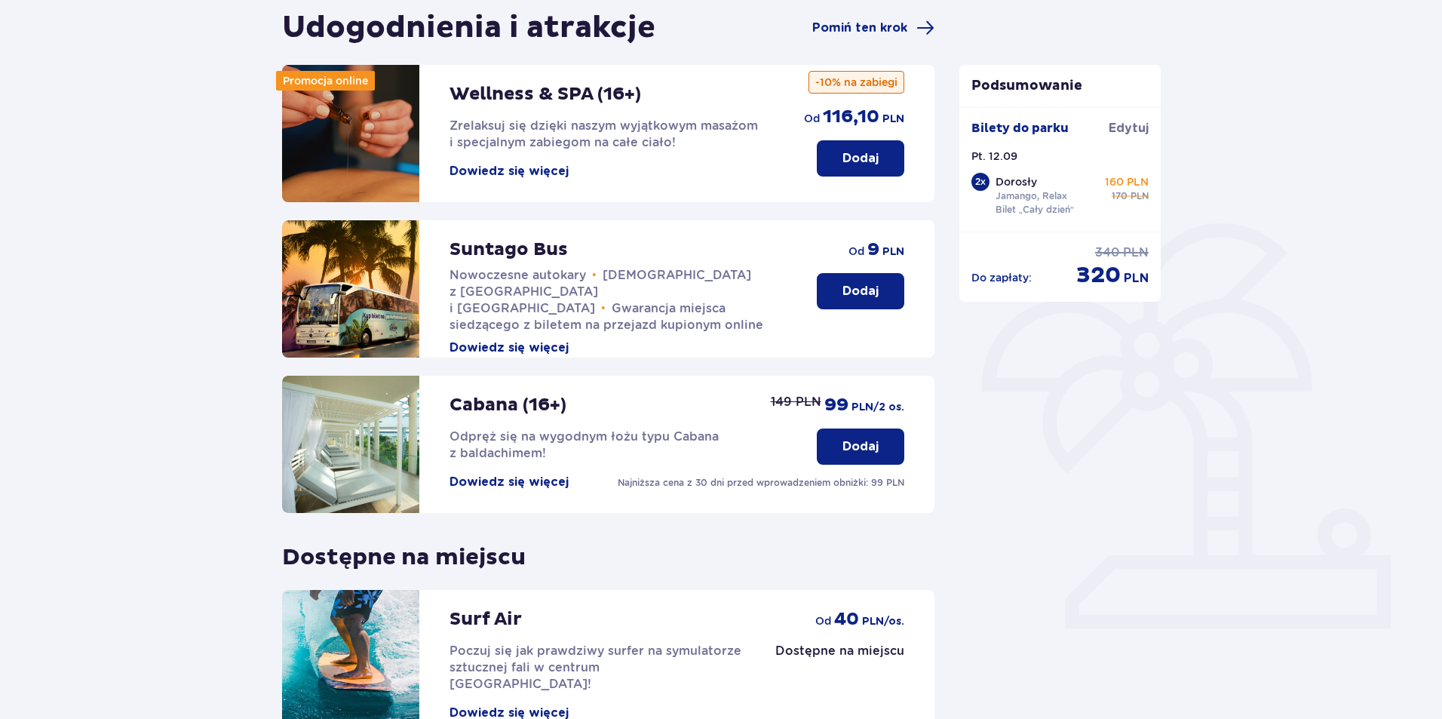
click at [542, 339] on button "Dowiedz się więcej" at bounding box center [509, 347] width 119 height 17
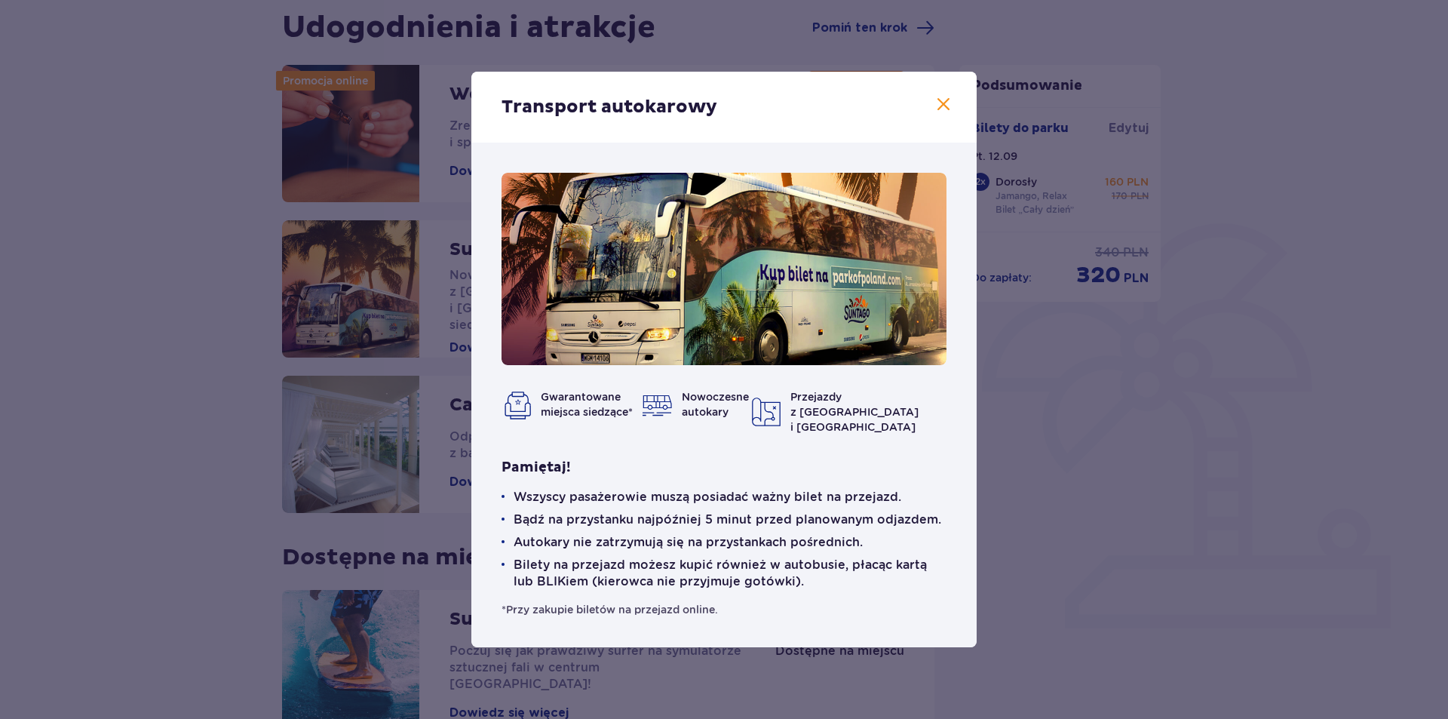
click at [1039, 428] on div "Transport autokarowy Gwarantowane miejsca siedzące* Nowoczesne autokary Przejaz…" at bounding box center [724, 359] width 1448 height 719
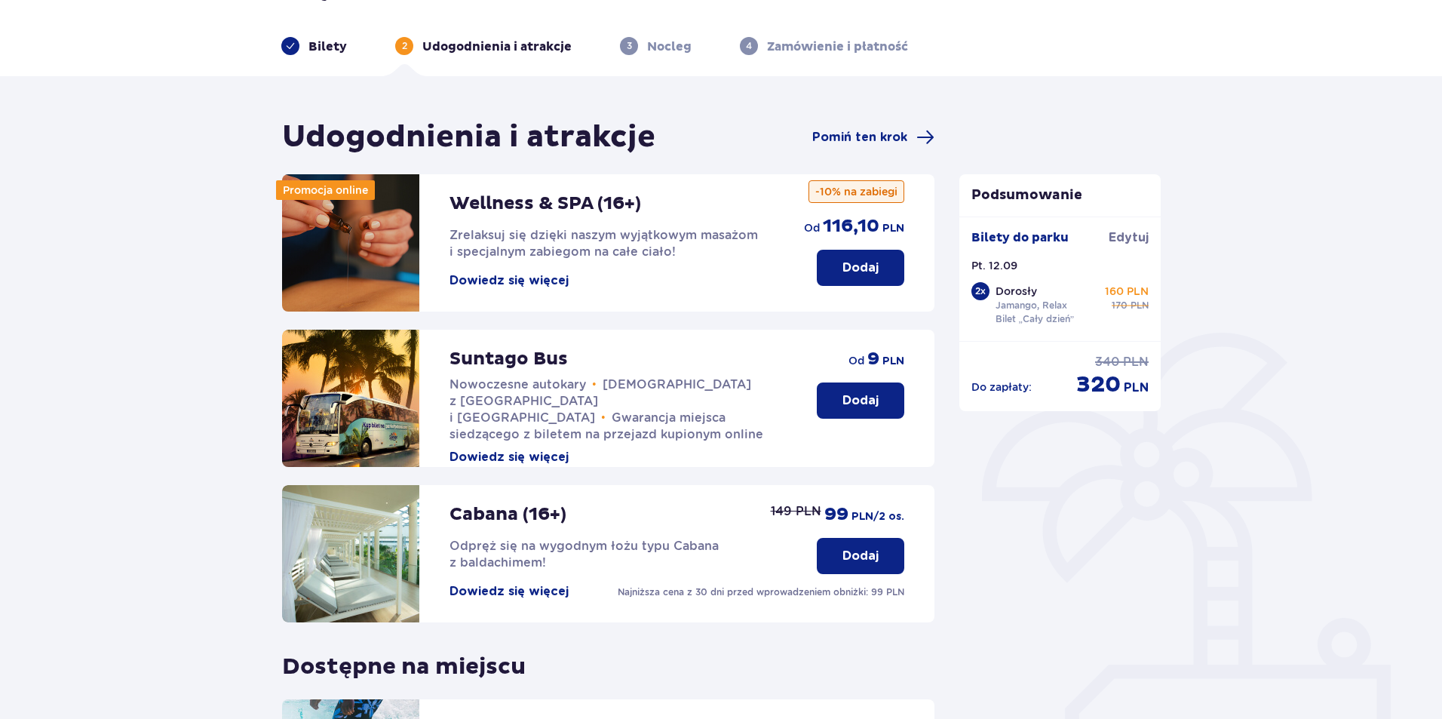
scroll to position [78, 0]
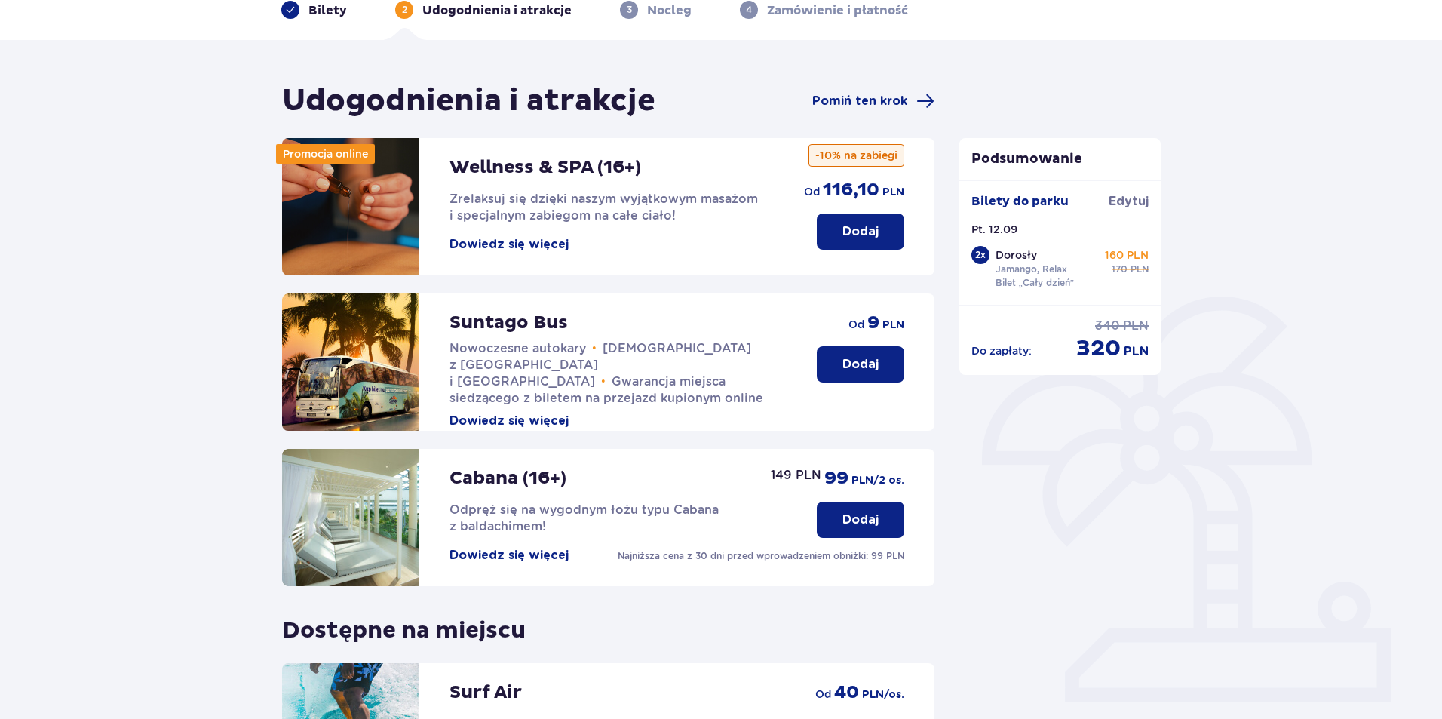
drag, startPoint x: 862, startPoint y: 434, endPoint x: 939, endPoint y: 480, distance: 89.6
click at [939, 480] on div "Udogodnienia i atrakcje Pomiń ten krok Promocja online Wellness & SPA (16+) Zre…" at bounding box center [608, 468] width 677 height 772
click at [381, 512] on img at bounding box center [350, 517] width 137 height 137
click at [515, 554] on button "Dowiedz się więcej" at bounding box center [509, 555] width 119 height 17
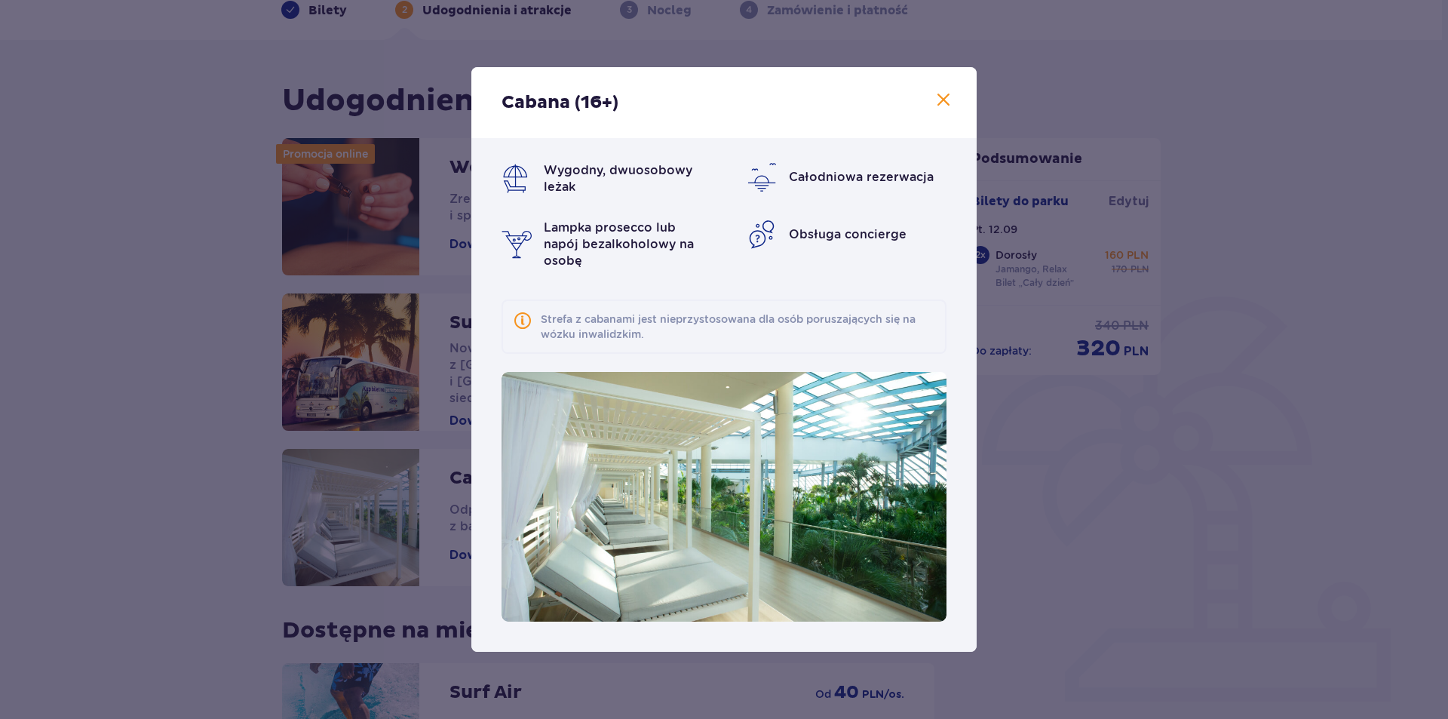
drag, startPoint x: 665, startPoint y: 545, endPoint x: 919, endPoint y: 536, distance: 254.4
click at [919, 536] on img at bounding box center [724, 497] width 445 height 250
click at [1007, 435] on div "Cabana (16+) Wygodny, dwuosobowy leżak Całodniowa rezerwacja Lampka prosecco lu…" at bounding box center [724, 359] width 1448 height 719
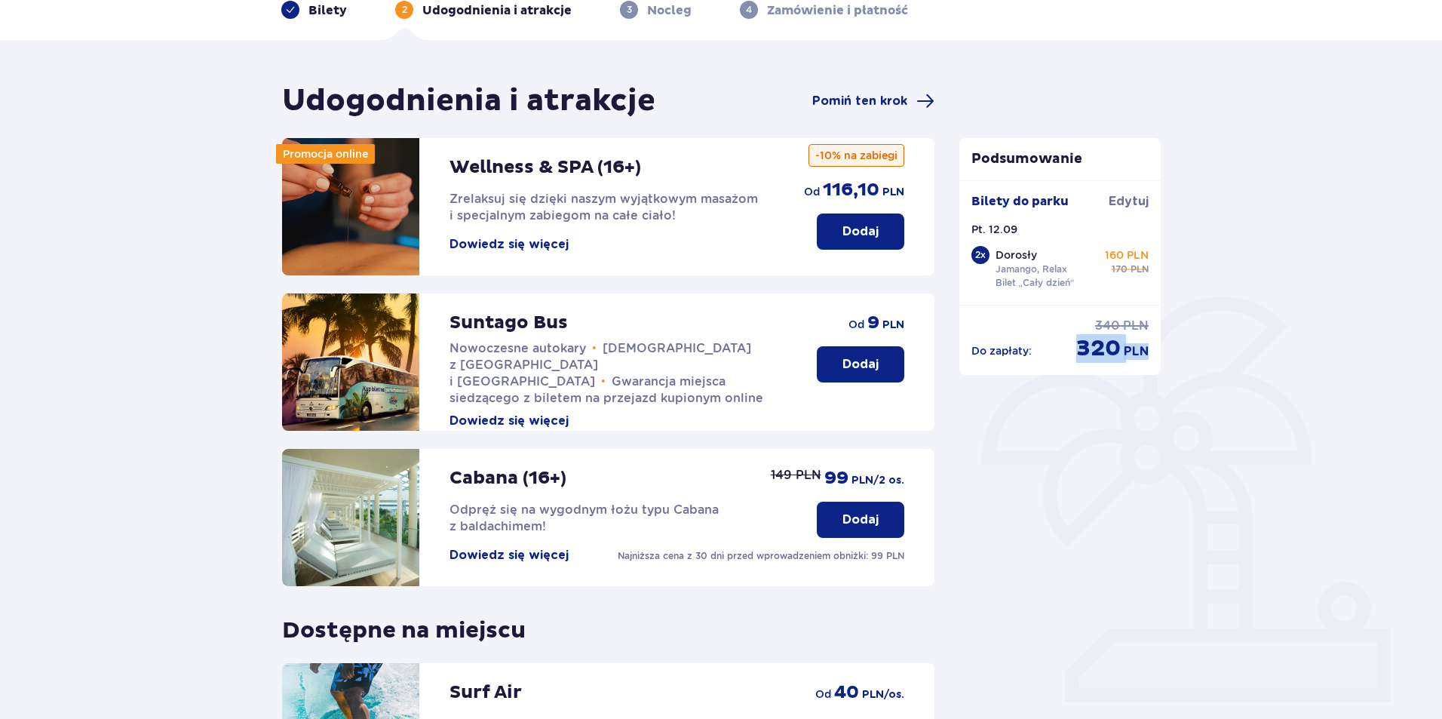
drag, startPoint x: 1079, startPoint y: 345, endPoint x: 1148, endPoint y: 351, distance: 69.7
click at [1148, 351] on div "320 PLN" at bounding box center [1112, 348] width 72 height 29
click at [1125, 384] on div "Podsumowanie Bilety do [GEOGRAPHIC_DATA] Pt. 12.09 2 x Dorosły Jamango, Relax B…" at bounding box center [1060, 468] width 226 height 772
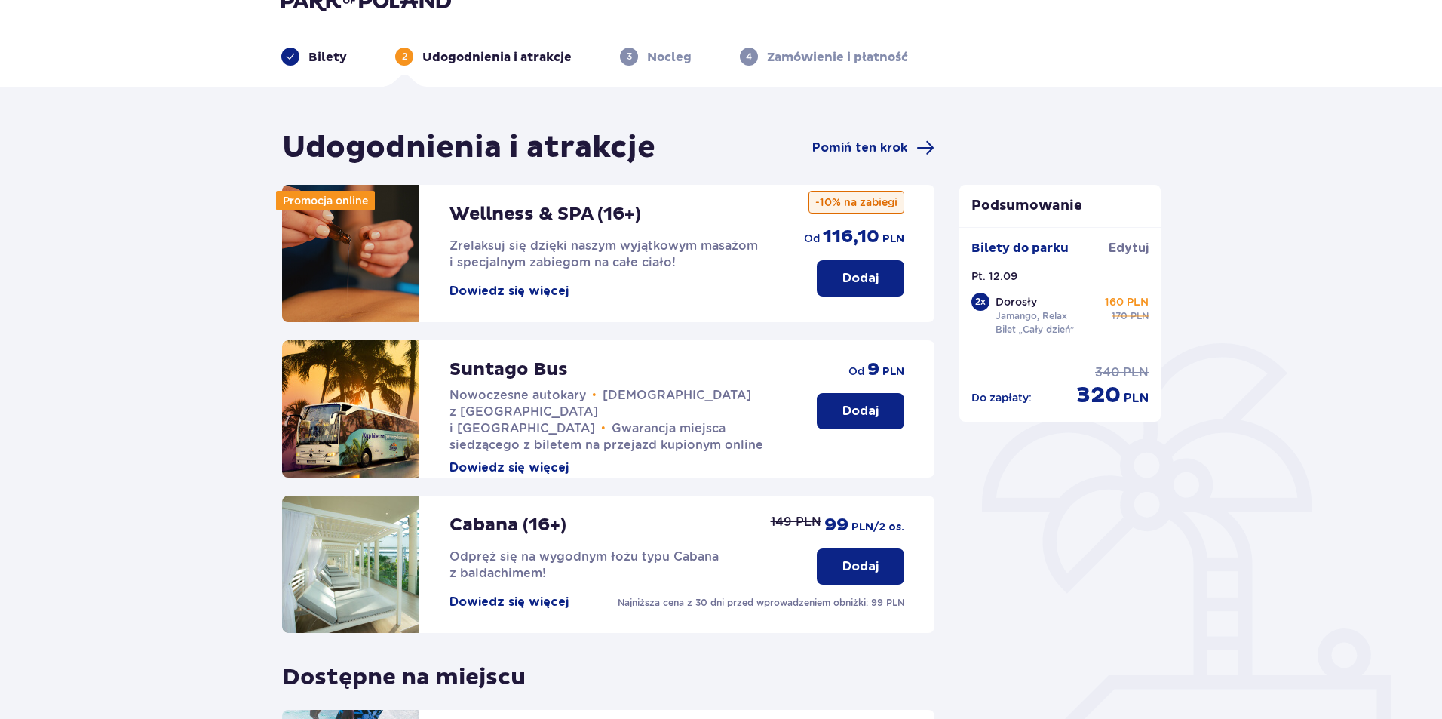
scroll to position [2, 0]
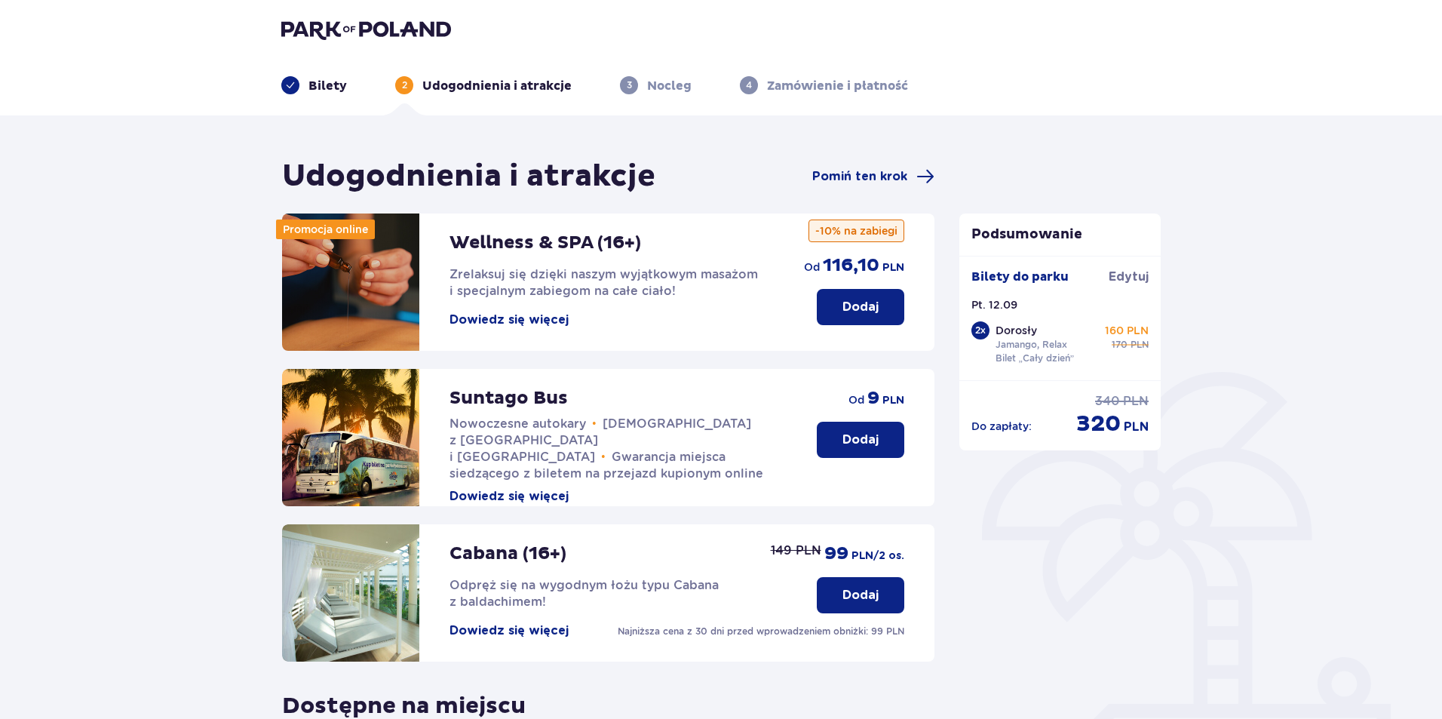
click at [883, 439] on button "Dodaj" at bounding box center [860, 440] width 87 height 36
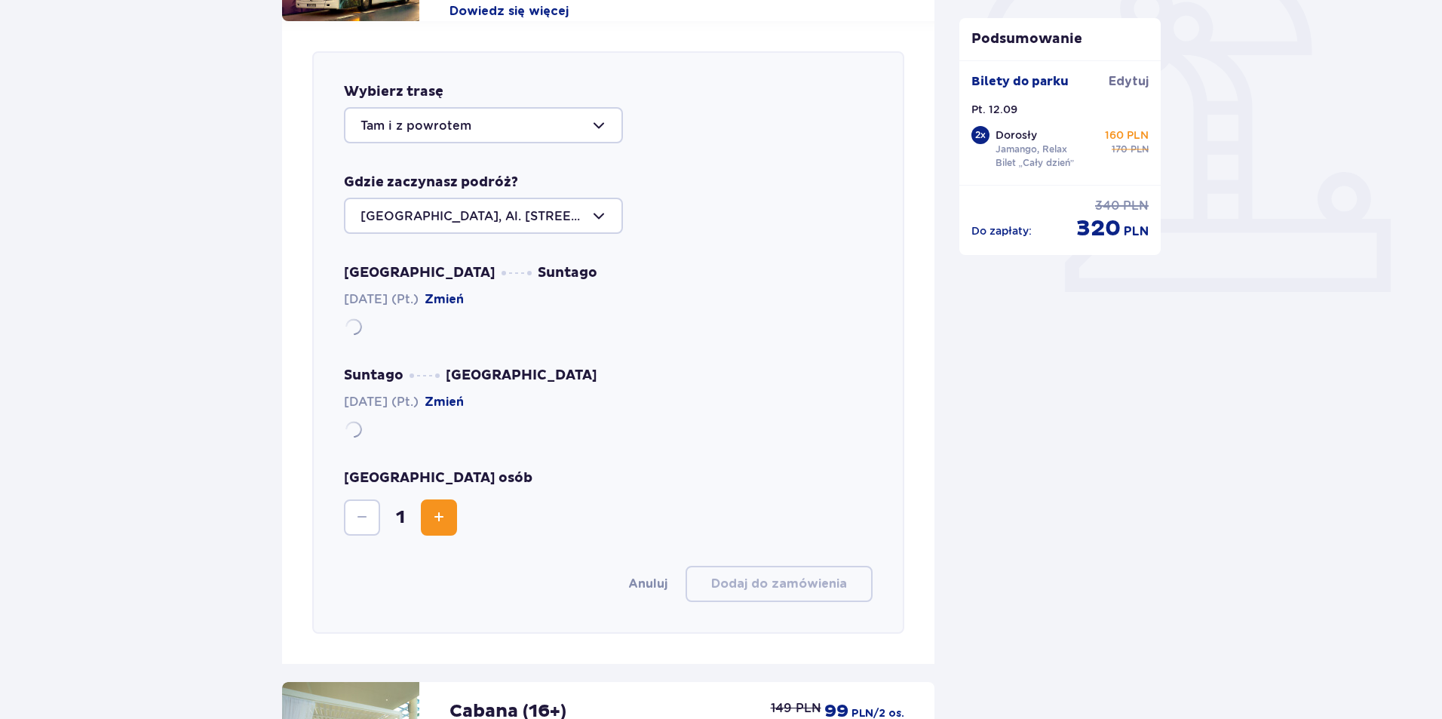
scroll to position [520, 0]
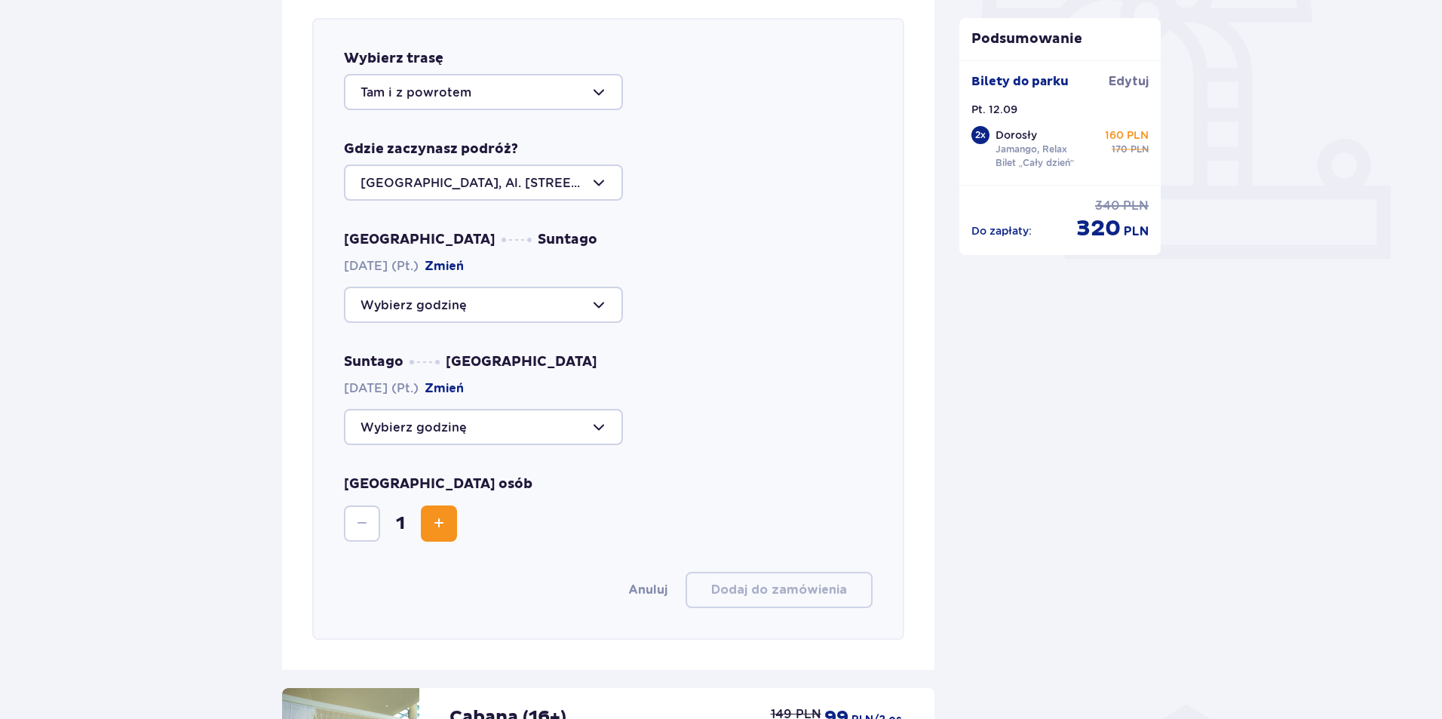
click at [471, 92] on div at bounding box center [483, 92] width 279 height 36
click at [244, 144] on div "Udogodnienia i atrakcje Pomiń ten krok Promocja online Wellness & SPA (16+) Zre…" at bounding box center [721, 420] width 1442 height 1647
click at [460, 438] on div at bounding box center [483, 427] width 279 height 36
drag, startPoint x: 460, startPoint y: 437, endPoint x: 464, endPoint y: 447, distance: 10.5
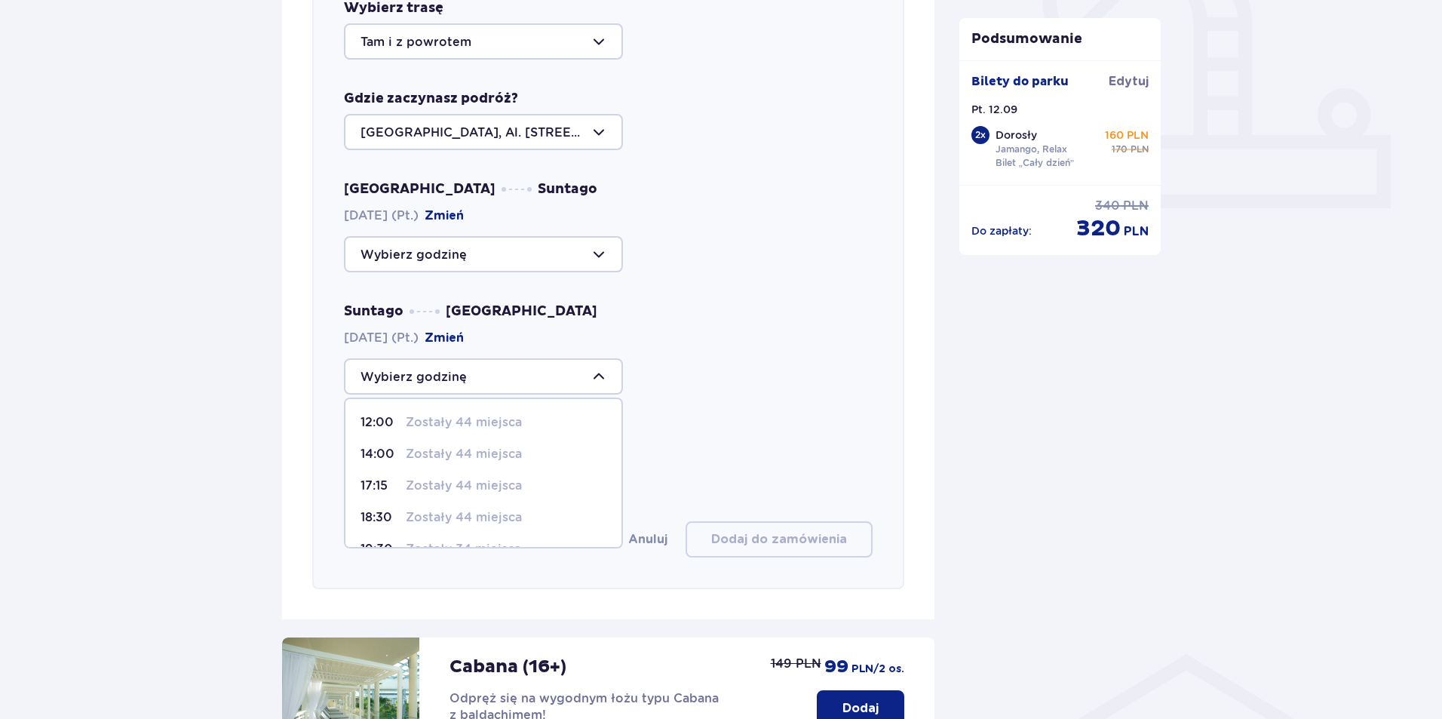
scroll to position [596, 0]
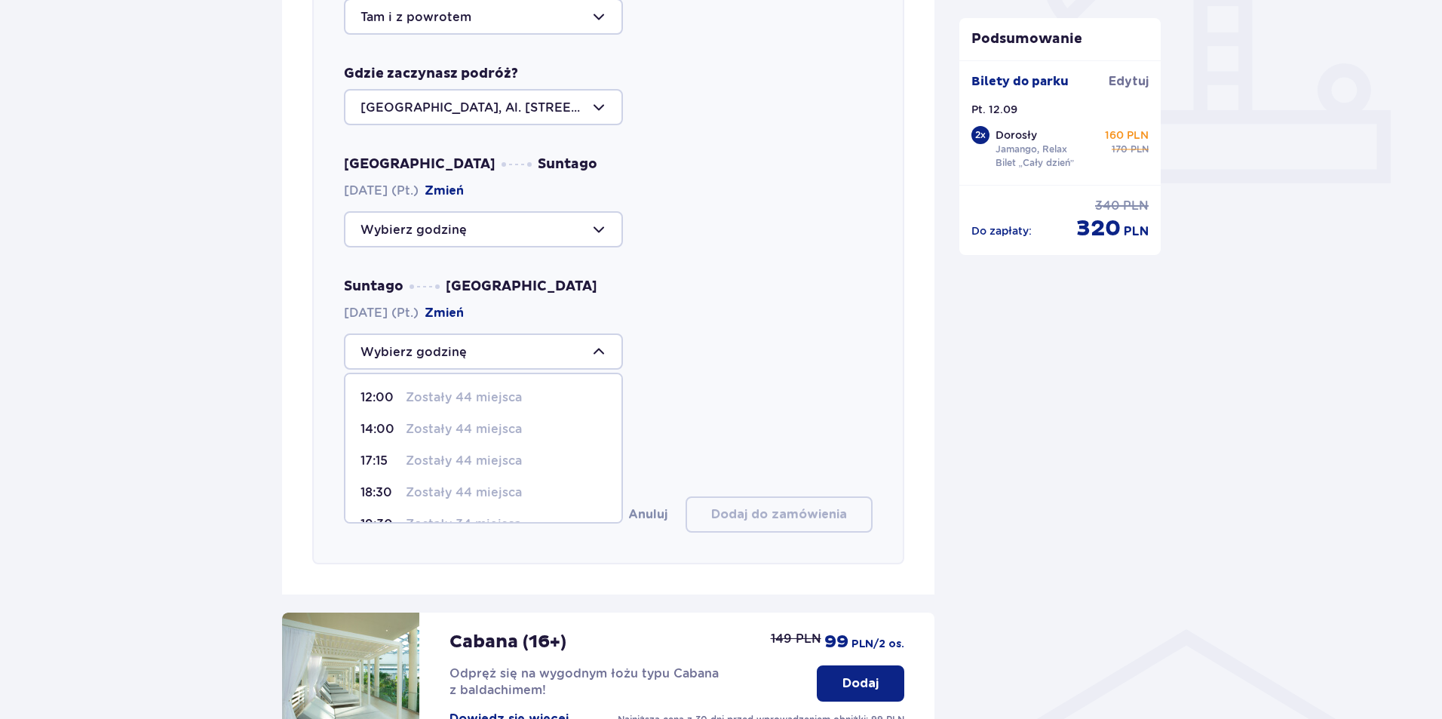
drag, startPoint x: 464, startPoint y: 447, endPoint x: 258, endPoint y: 398, distance: 211.8
click at [258, 398] on div "Udogodnienia i atrakcje Pomiń ten krok Promocja online Wellness & SPA (16+) Zre…" at bounding box center [721, 345] width 1442 height 1647
click at [484, 348] on div at bounding box center [483, 351] width 279 height 36
click at [201, 382] on div "Udogodnienia i atrakcje Pomiń ten krok Promocja online Wellness & SPA (16+) Zre…" at bounding box center [721, 345] width 1442 height 1647
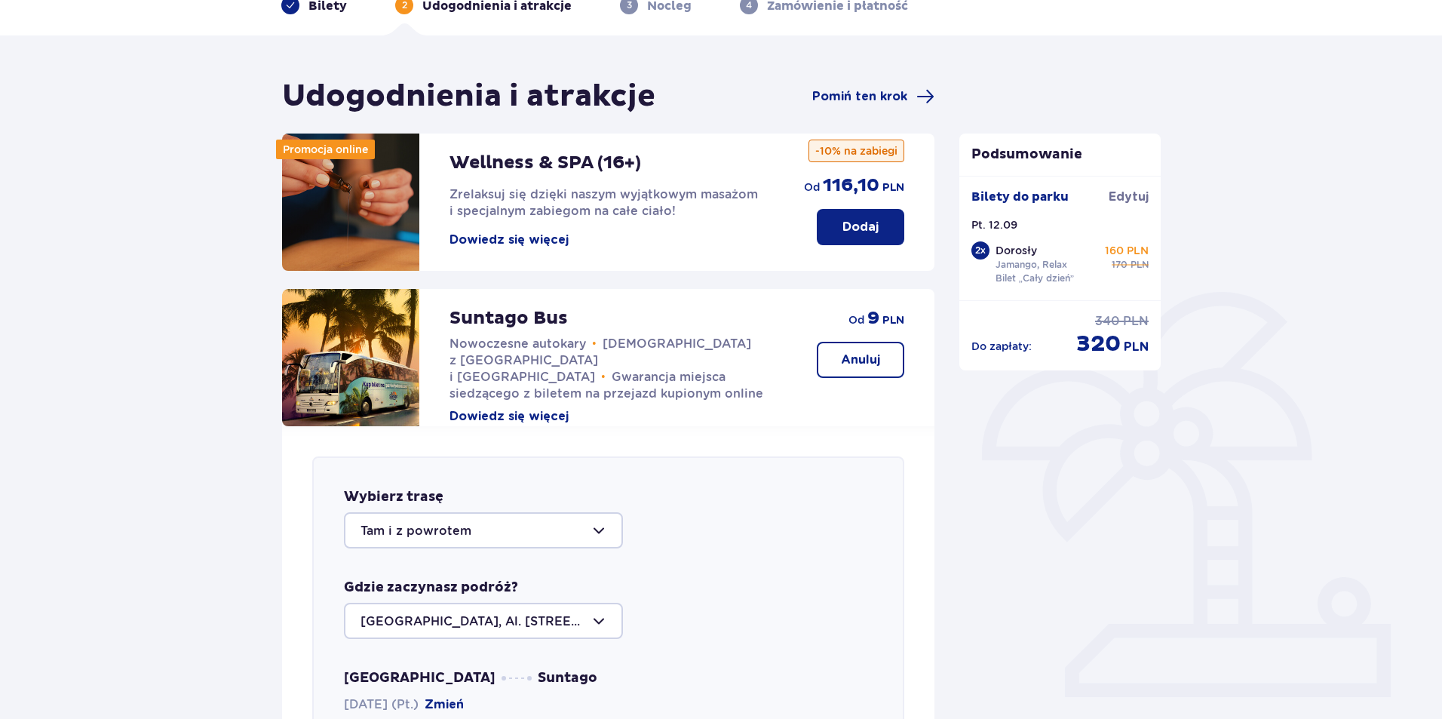
scroll to position [0, 0]
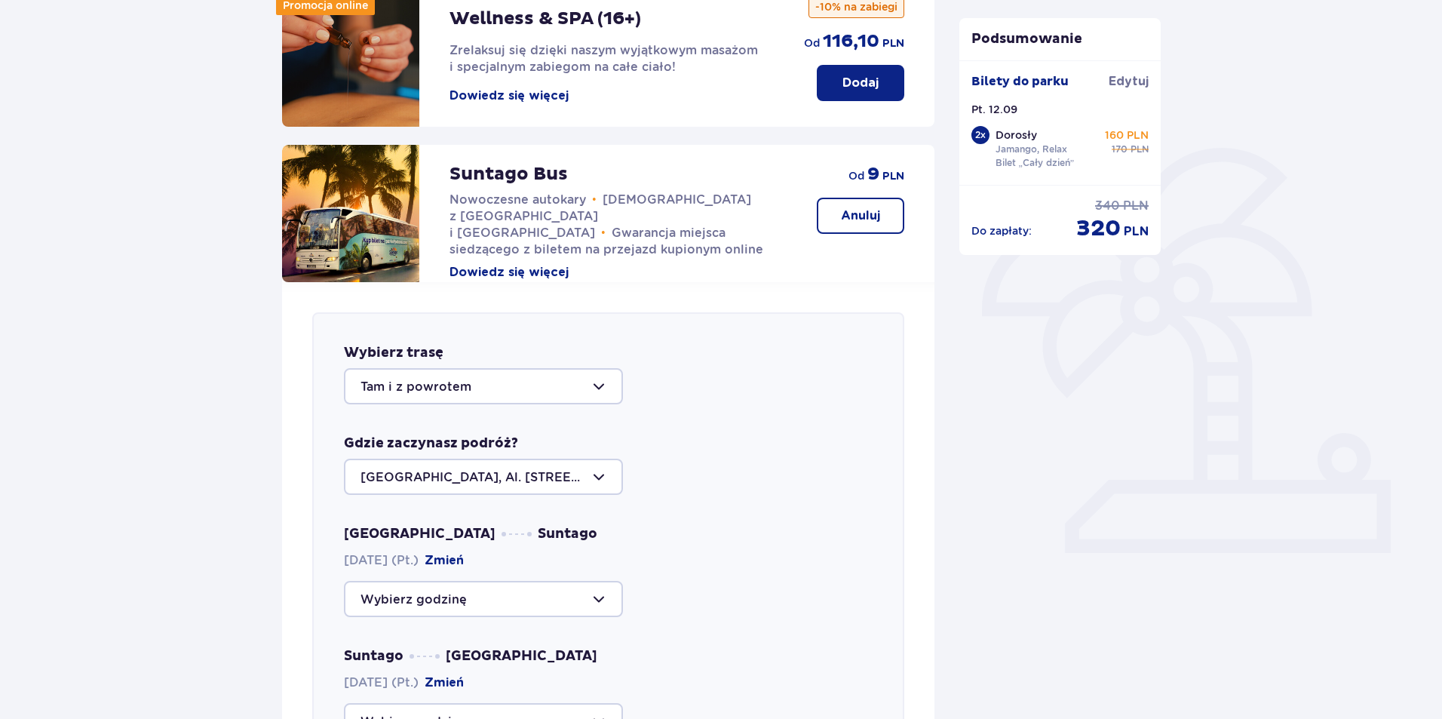
click at [847, 228] on button "Anuluj" at bounding box center [860, 216] width 87 height 36
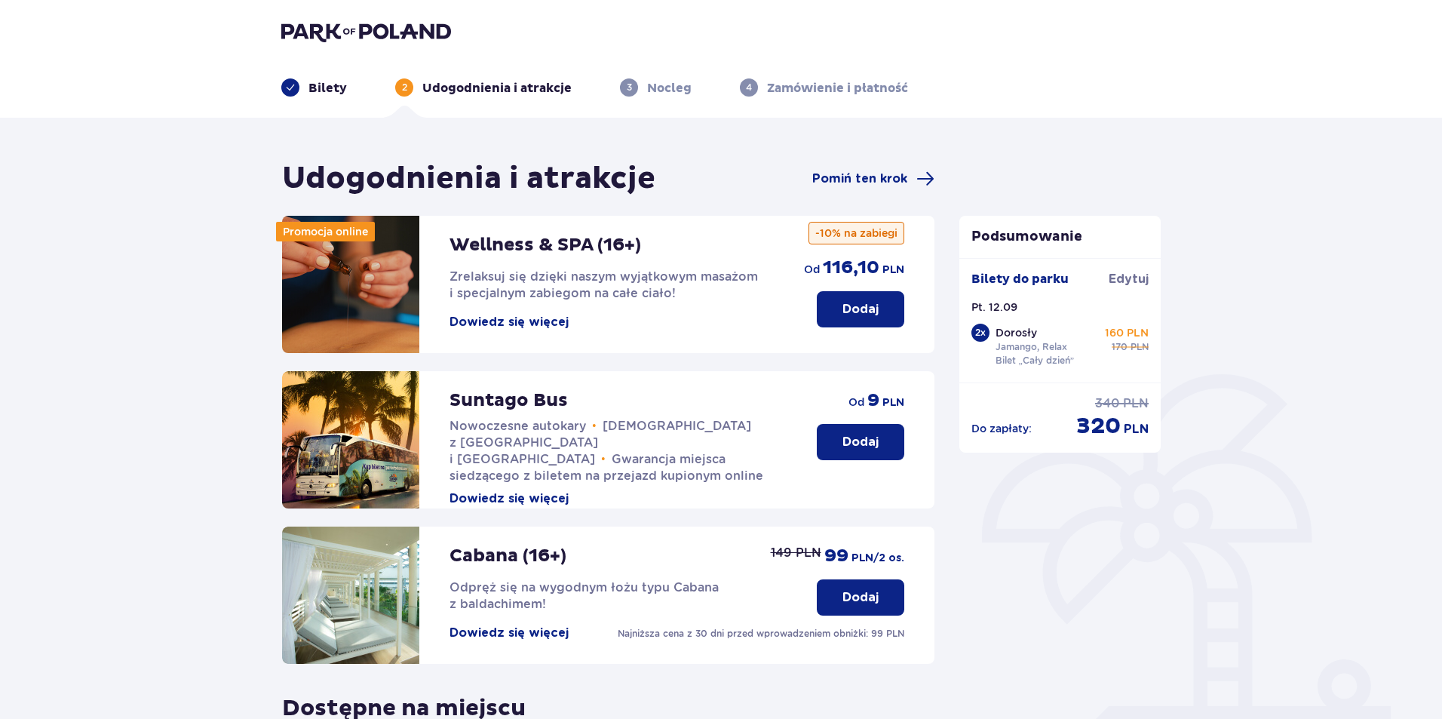
click at [940, 404] on div "Udogodnienia i atrakcje Pomiń ten krok Promocja online Wellness & SPA (16+) Zre…" at bounding box center [608, 546] width 677 height 772
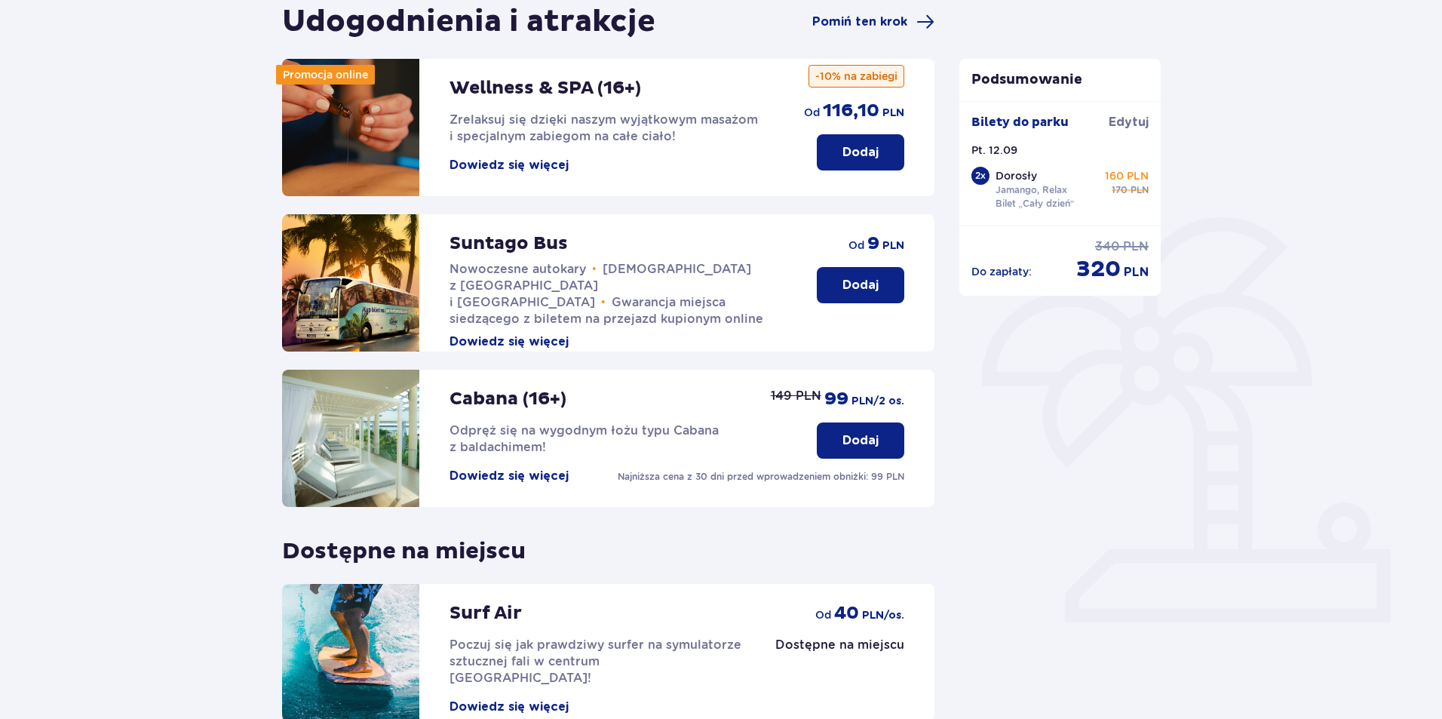
scroll to position [304, 0]
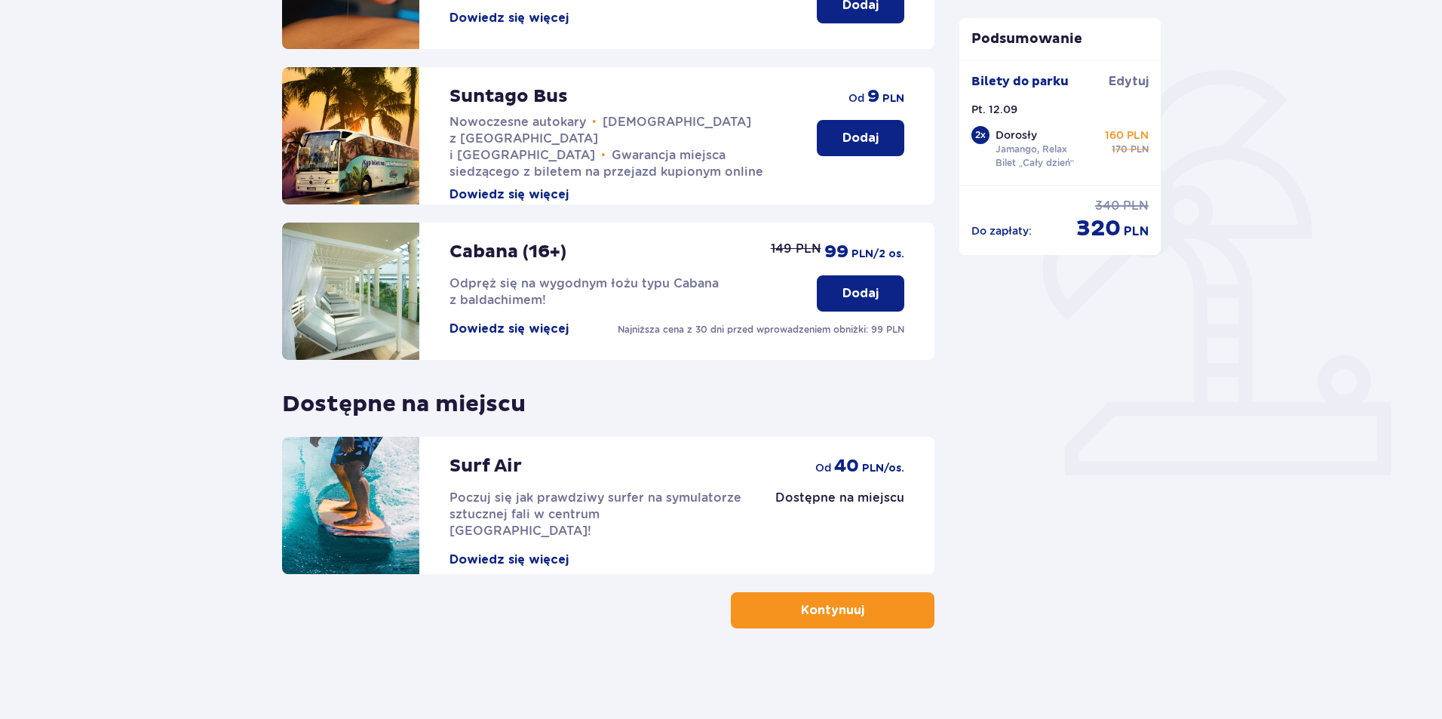
click at [955, 425] on div "Podsumowanie Bilety do [GEOGRAPHIC_DATA] Pt. 12.09 2 x Dorosły Jamango, Relax B…" at bounding box center [1060, 242] width 226 height 772
click at [886, 618] on button "Kontynuuj" at bounding box center [833, 610] width 204 height 36
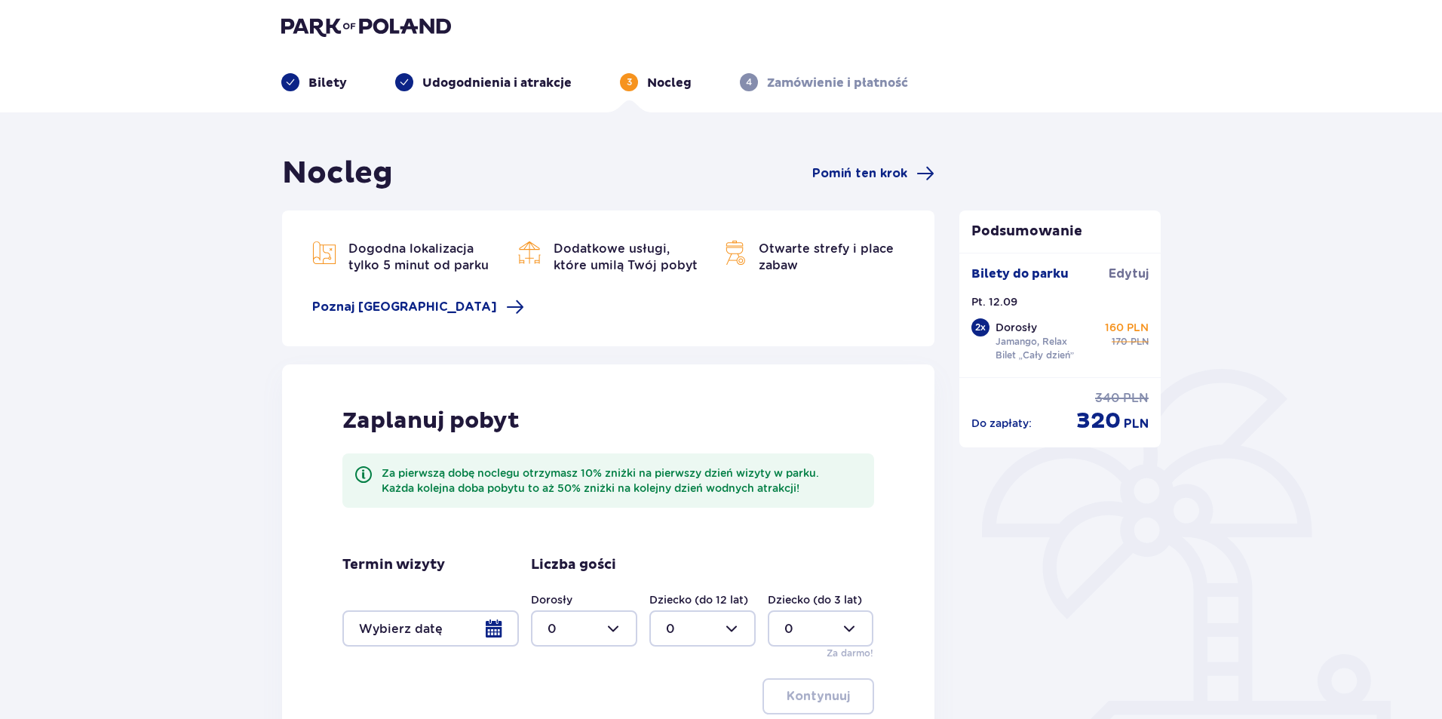
scroll to position [2, 0]
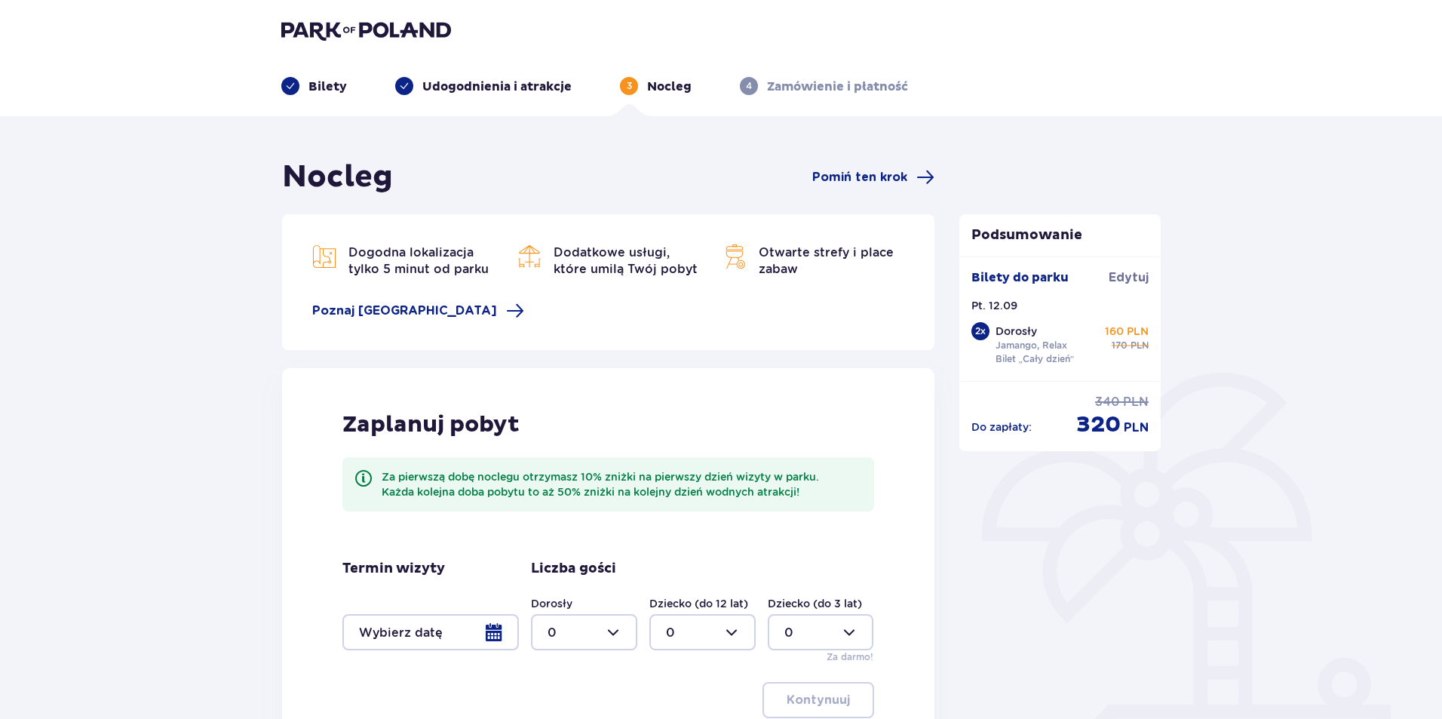
click at [920, 508] on div "Zaplanuj pobyt Za pierwszą dobę noclegu otrzymasz 10% zniżki na pierwszy dzień …" at bounding box center [608, 564] width 652 height 392
click at [950, 504] on div "Podsumowanie Bilety do [GEOGRAPHIC_DATA] Pt. 12.09 2 x Dorosły Jamango, Relax B…" at bounding box center [1060, 488] width 226 height 656
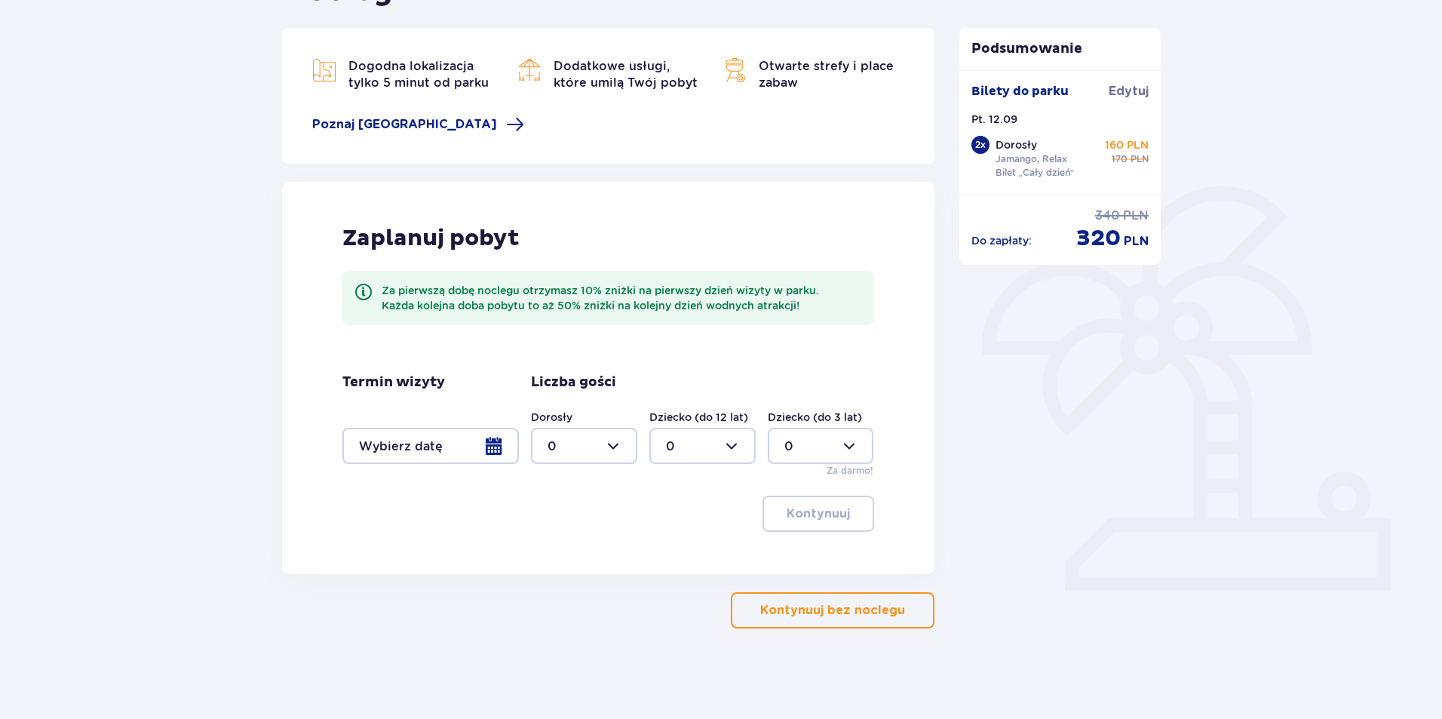
click at [755, 621] on button "Kontynuuj bez noclegu" at bounding box center [833, 610] width 204 height 36
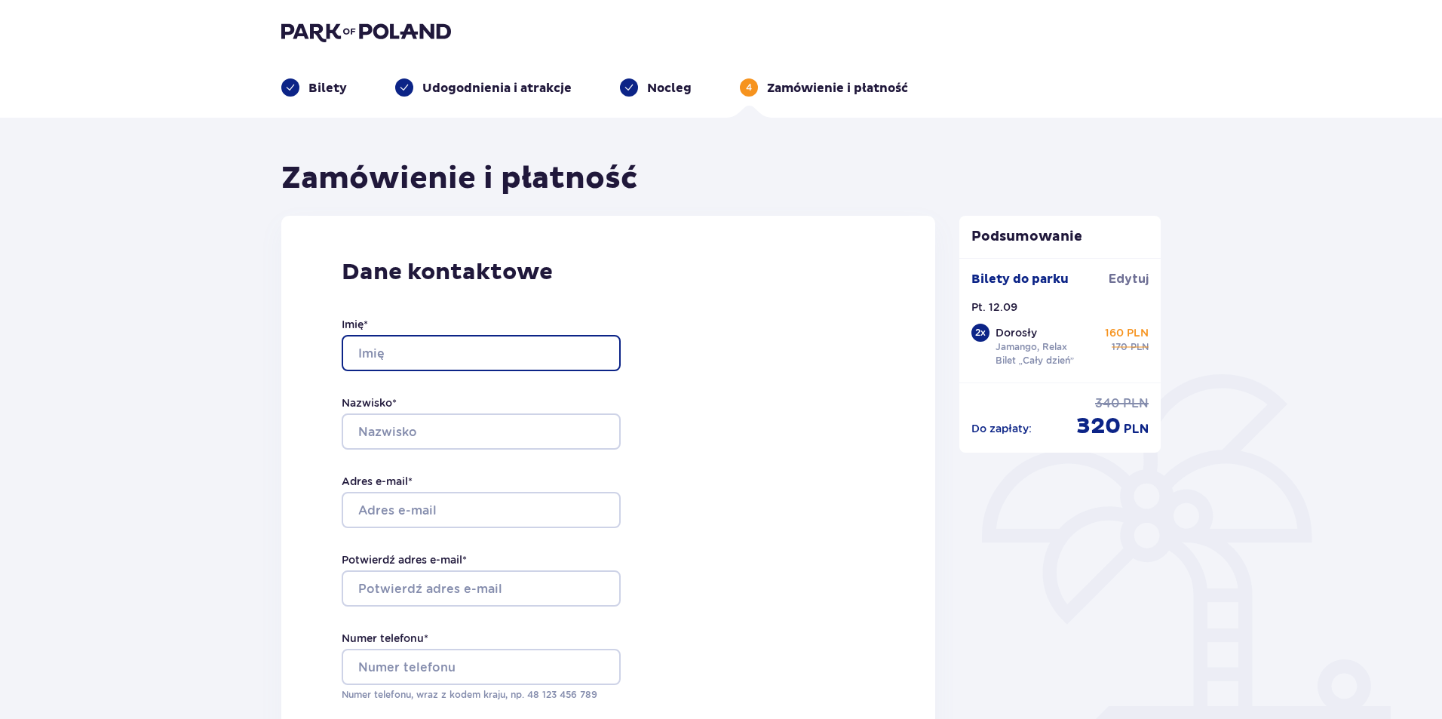
click at [456, 343] on input "Imię *" at bounding box center [481, 353] width 279 height 36
type input "[PERSON_NAME]"
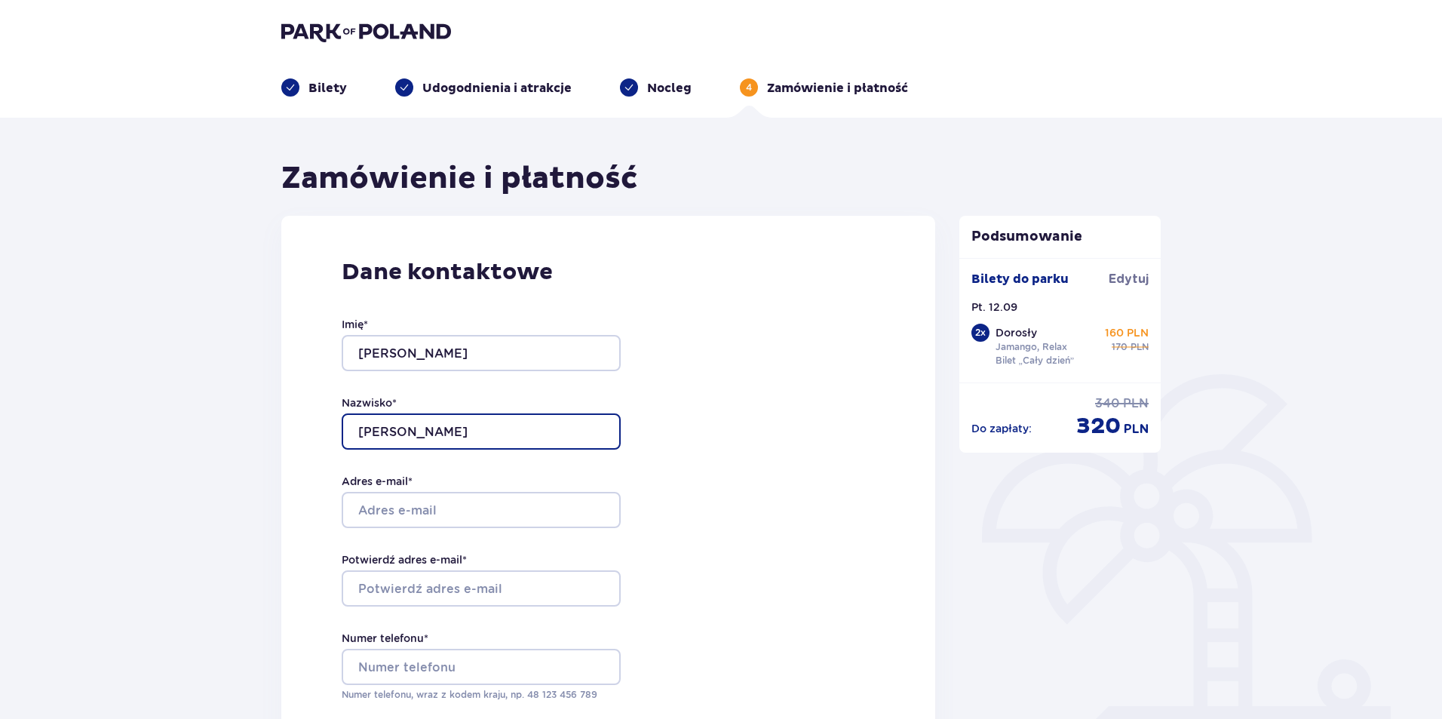
type input "[PERSON_NAME]"
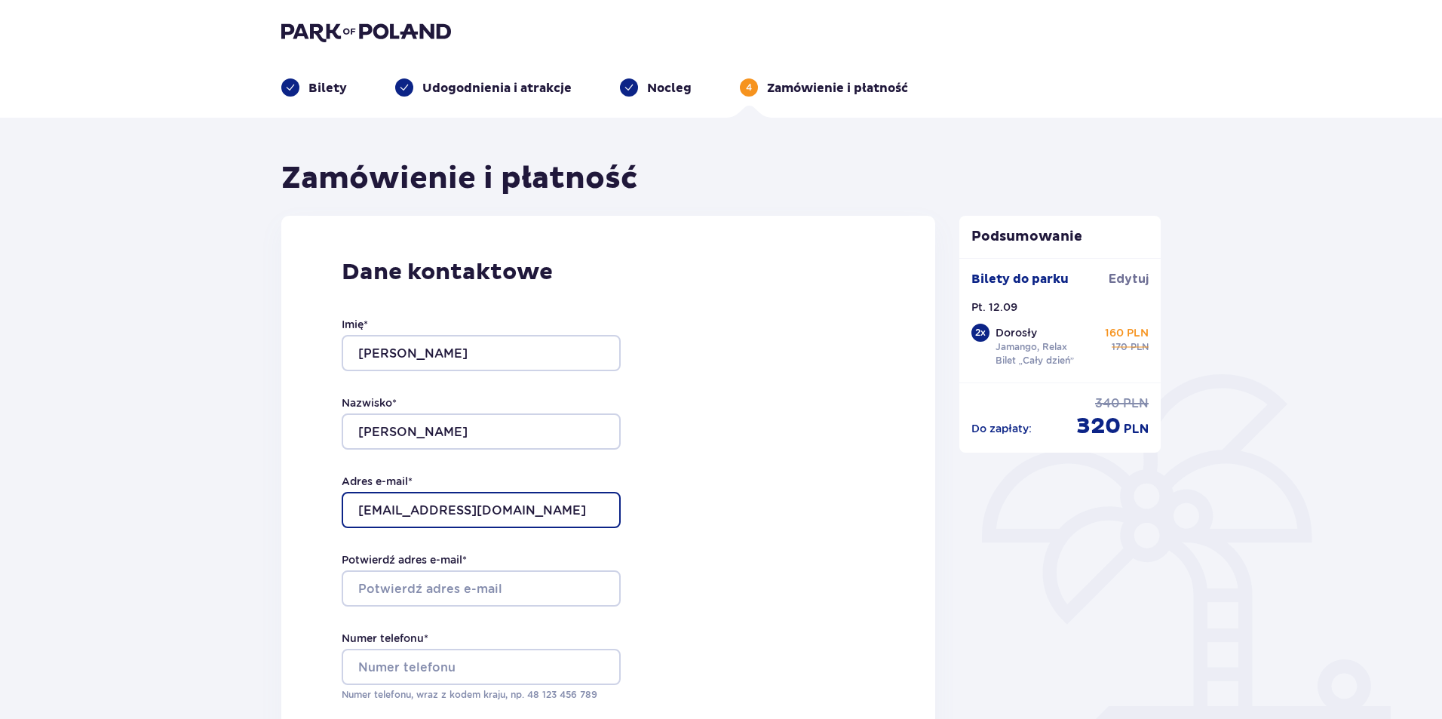
type input "[EMAIL_ADDRESS][DOMAIN_NAME]"
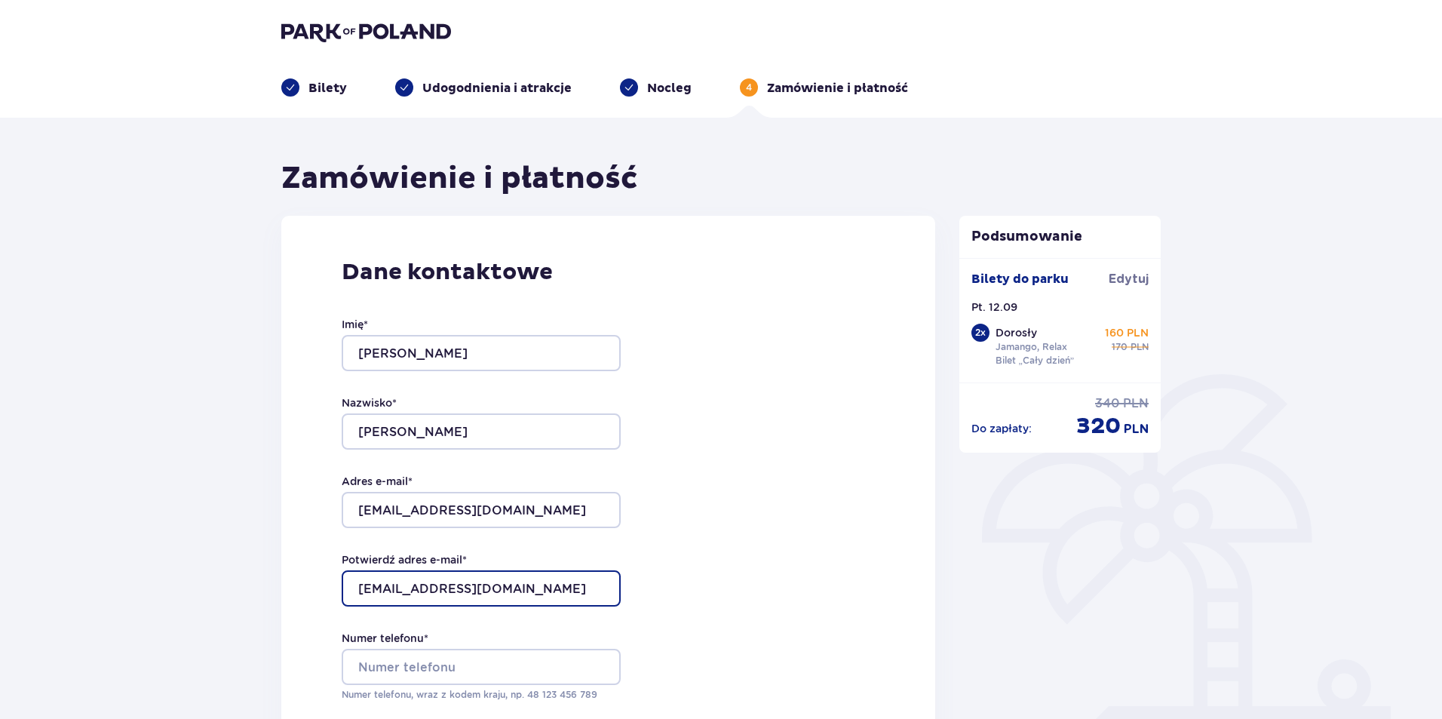
type input "[EMAIL_ADDRESS][DOMAIN_NAME]"
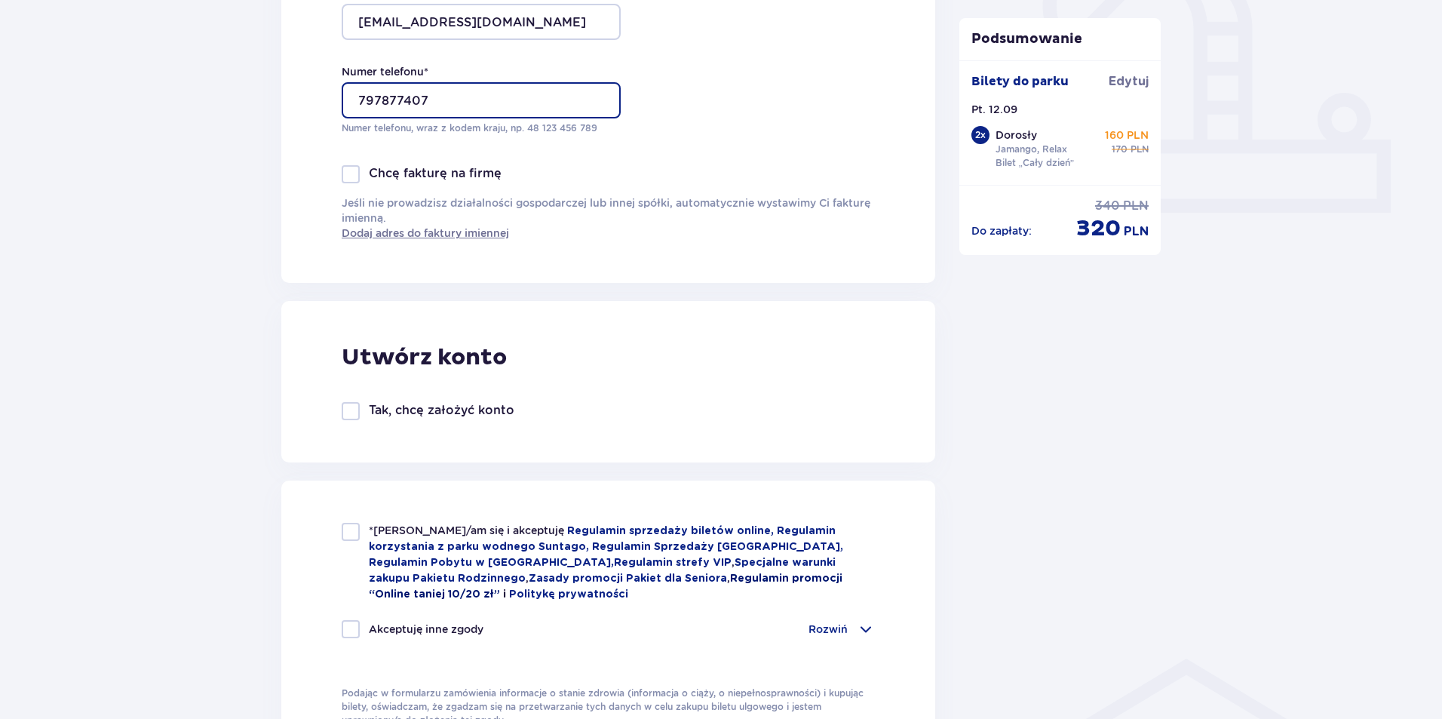
scroll to position [603, 0]
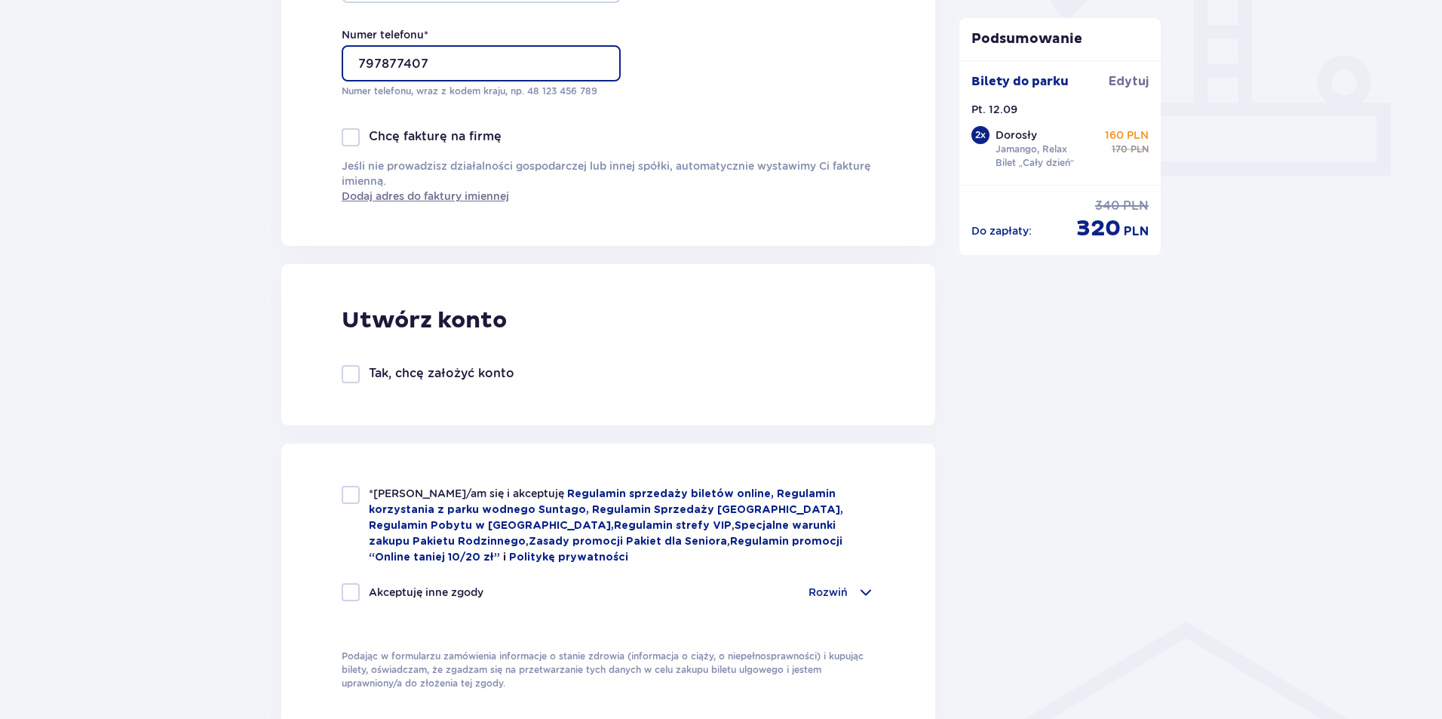
type input "797877407"
click at [404, 380] on p "Tak, chcę założyć konto" at bounding box center [442, 373] width 146 height 17
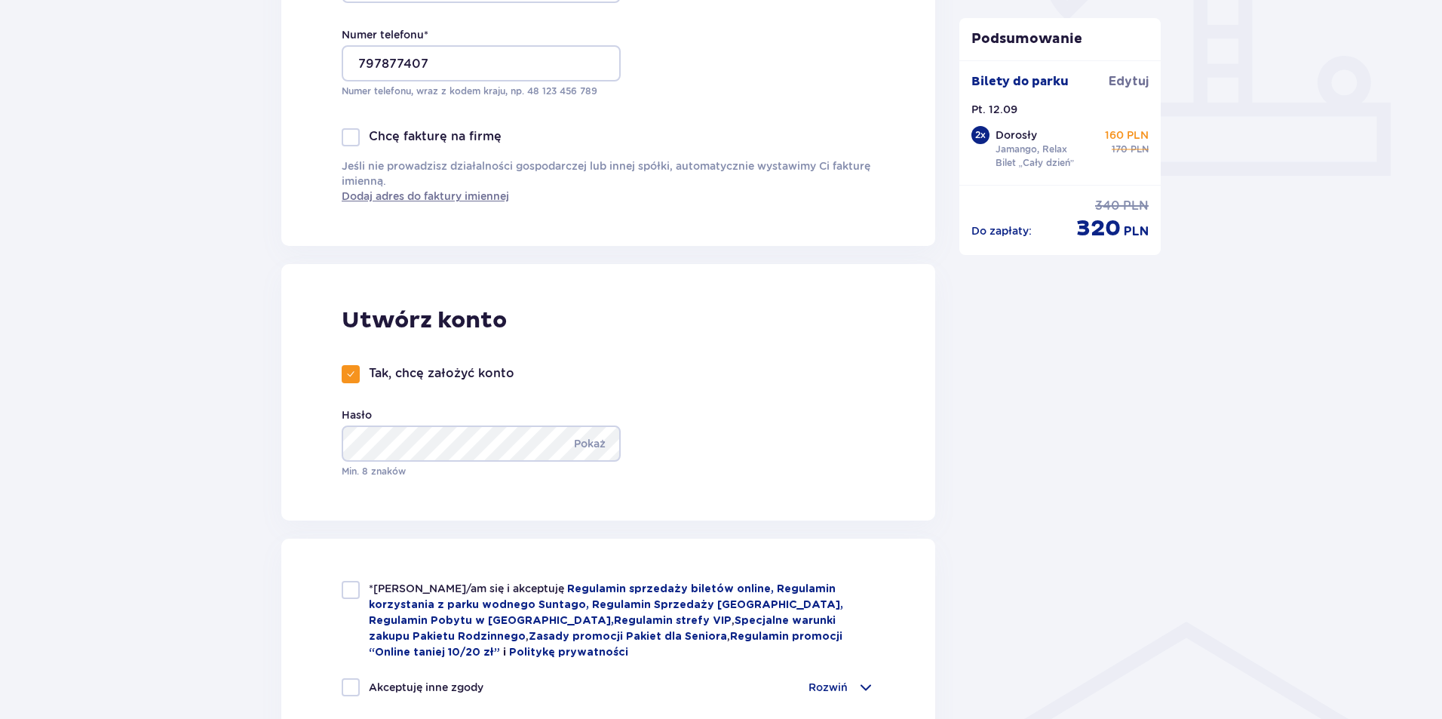
click at [376, 378] on p "Tak, chcę założyć konto" at bounding box center [442, 373] width 146 height 17
checkbox input "false"
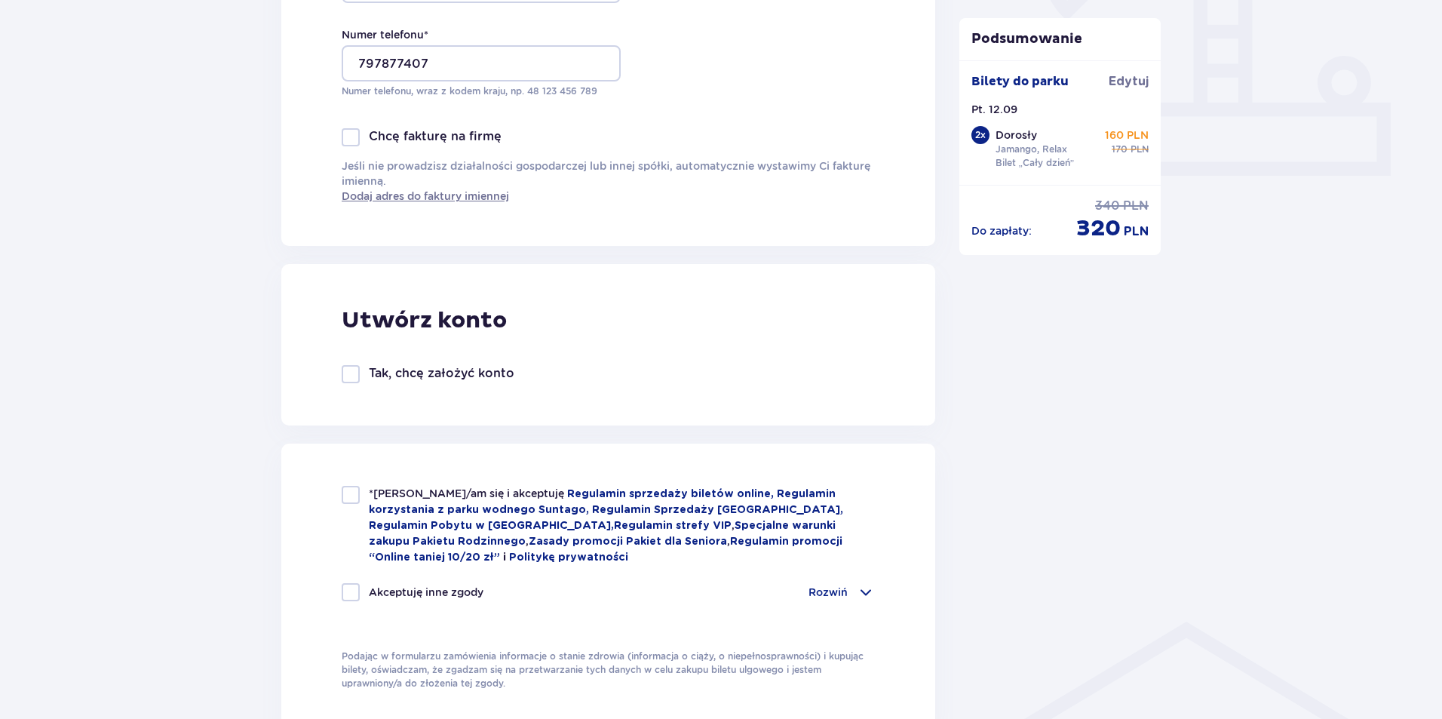
click at [391, 500] on p "*Zapoznałem/am się i akceptuję Regulamin sprzedaży biletów online, Regulamin ko…" at bounding box center [622, 525] width 506 height 79
click at [356, 498] on div at bounding box center [351, 495] width 18 height 18
checkbox input "true"
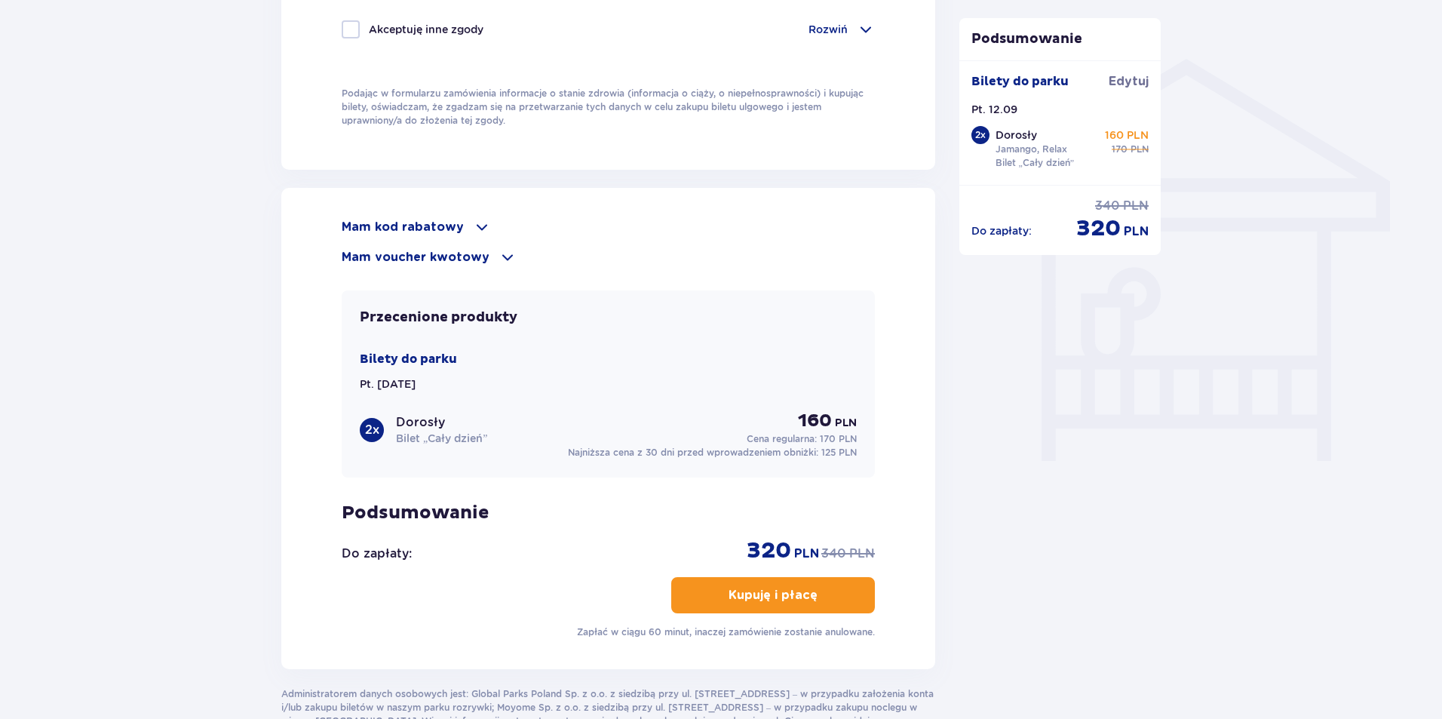
scroll to position [1131, 0]
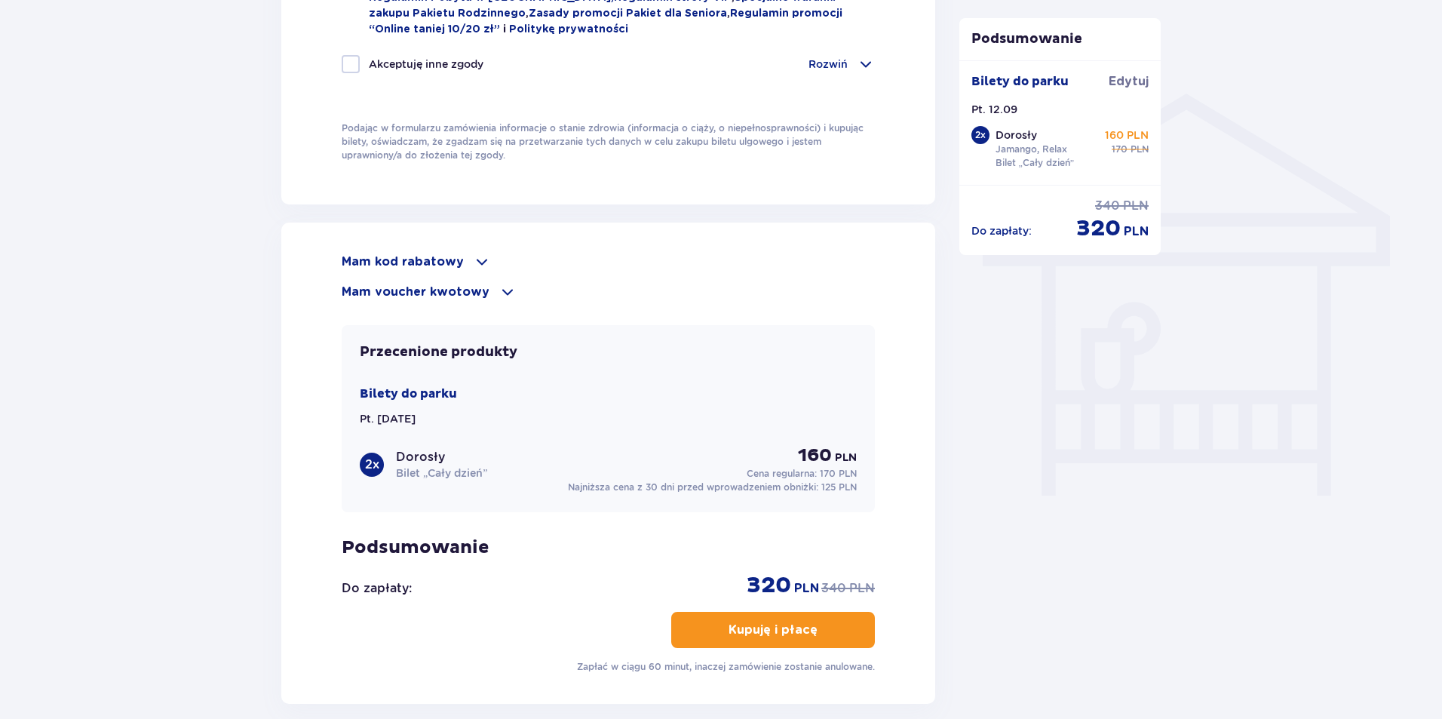
drag, startPoint x: 777, startPoint y: 628, endPoint x: 974, endPoint y: 642, distance: 197.3
drag, startPoint x: 822, startPoint y: 620, endPoint x: 967, endPoint y: 596, distance: 146.8
click at [798, 622] on p "Kupuję i płacę" at bounding box center [773, 630] width 89 height 17
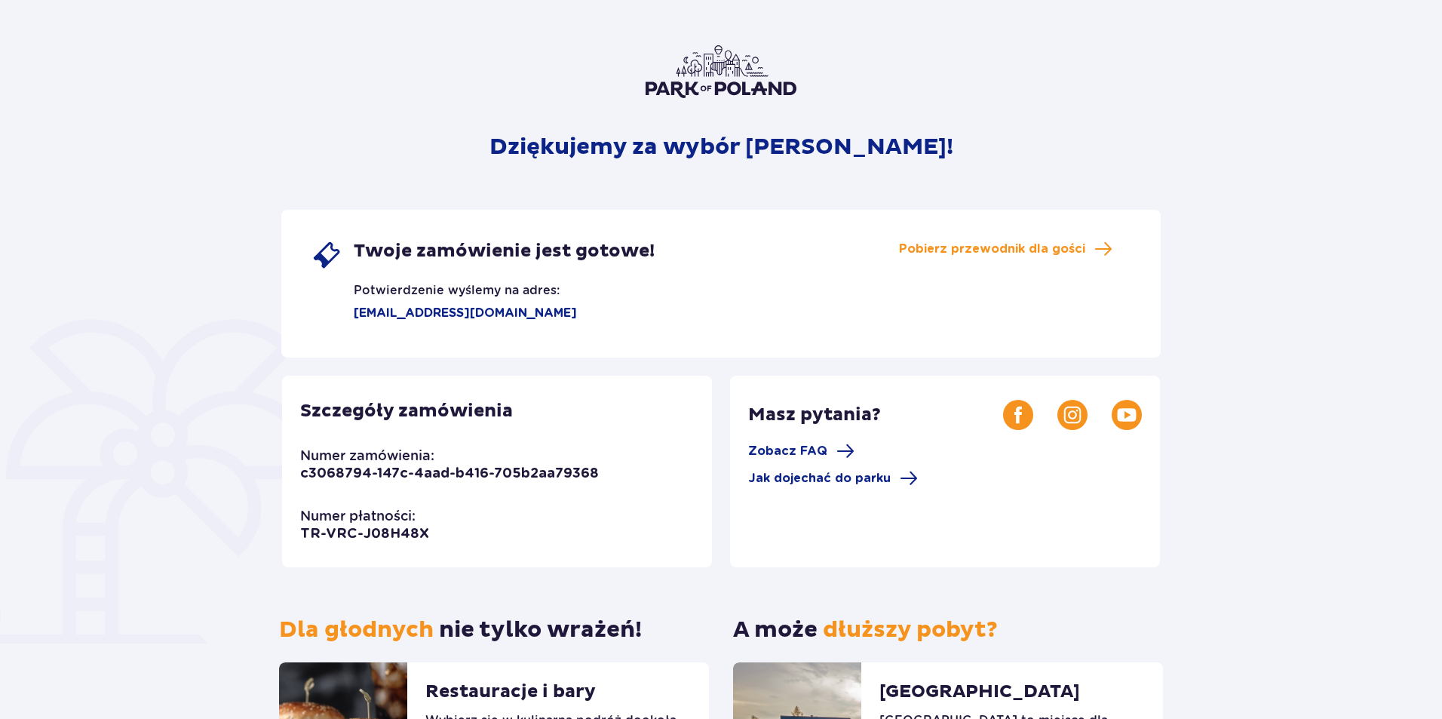
scroll to position [151, 0]
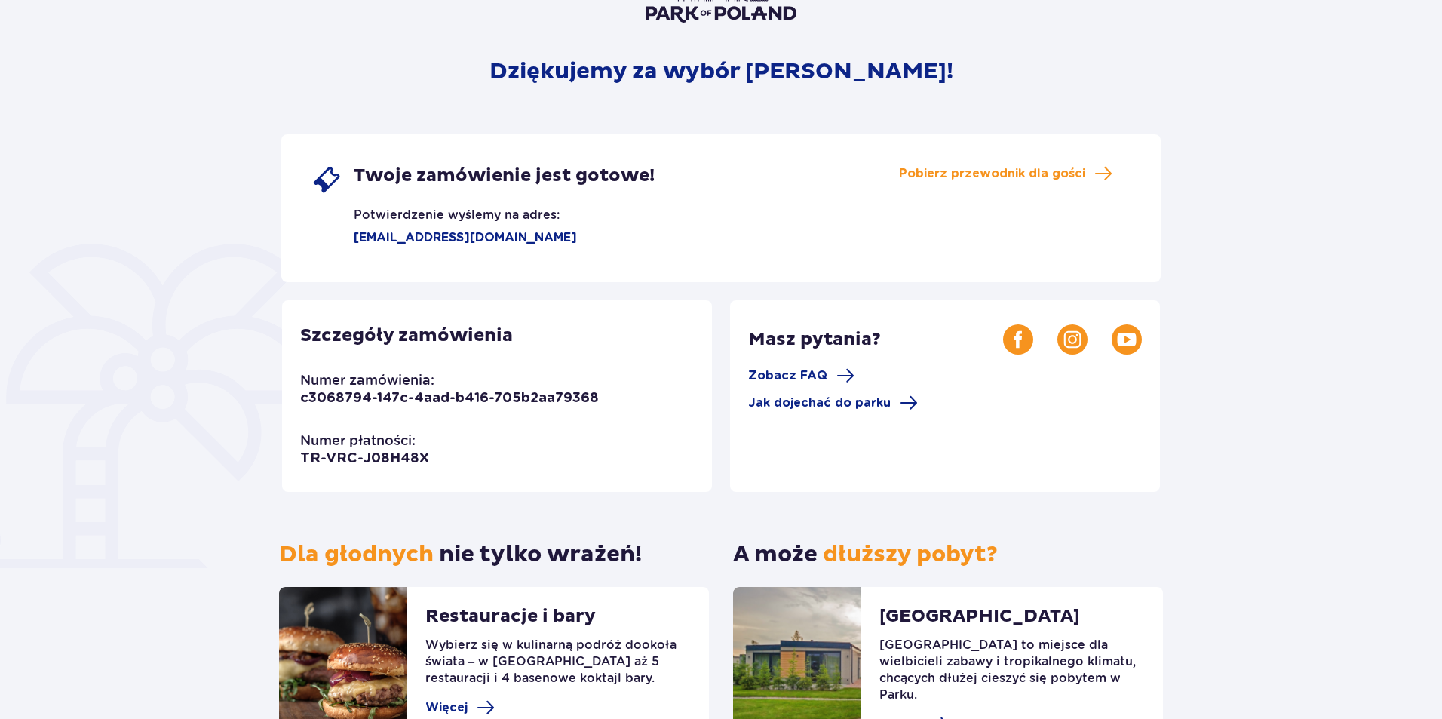
click at [134, 290] on div "Dziękujemy za wybór Suntago! Twoje zamówienie jest gotowe! Potwierdzenie wyślem…" at bounding box center [721, 377] width 1442 height 929
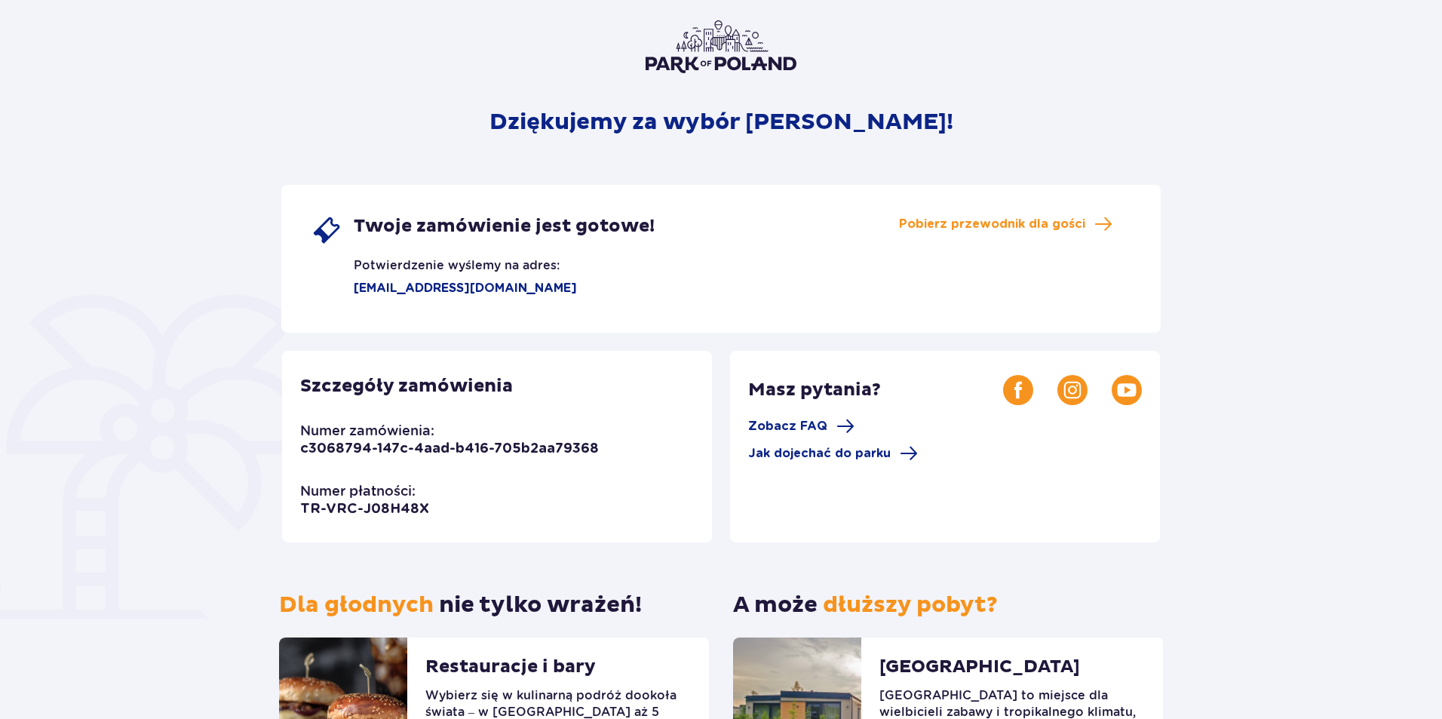
scroll to position [0, 0]
